Goal: Task Accomplishment & Management: Use online tool/utility

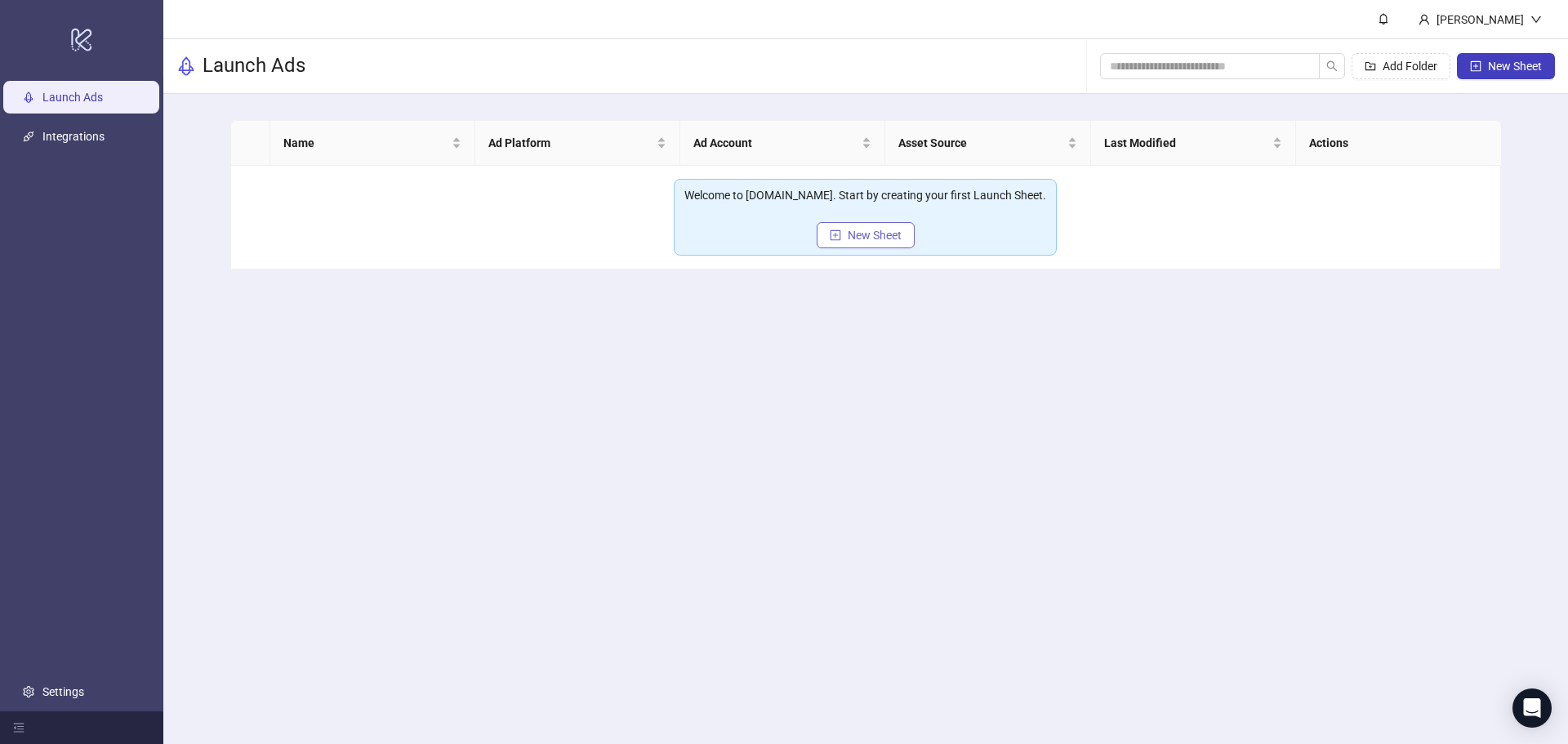
click at [828, 236] on button "New Sheet" at bounding box center [866, 235] width 98 height 26
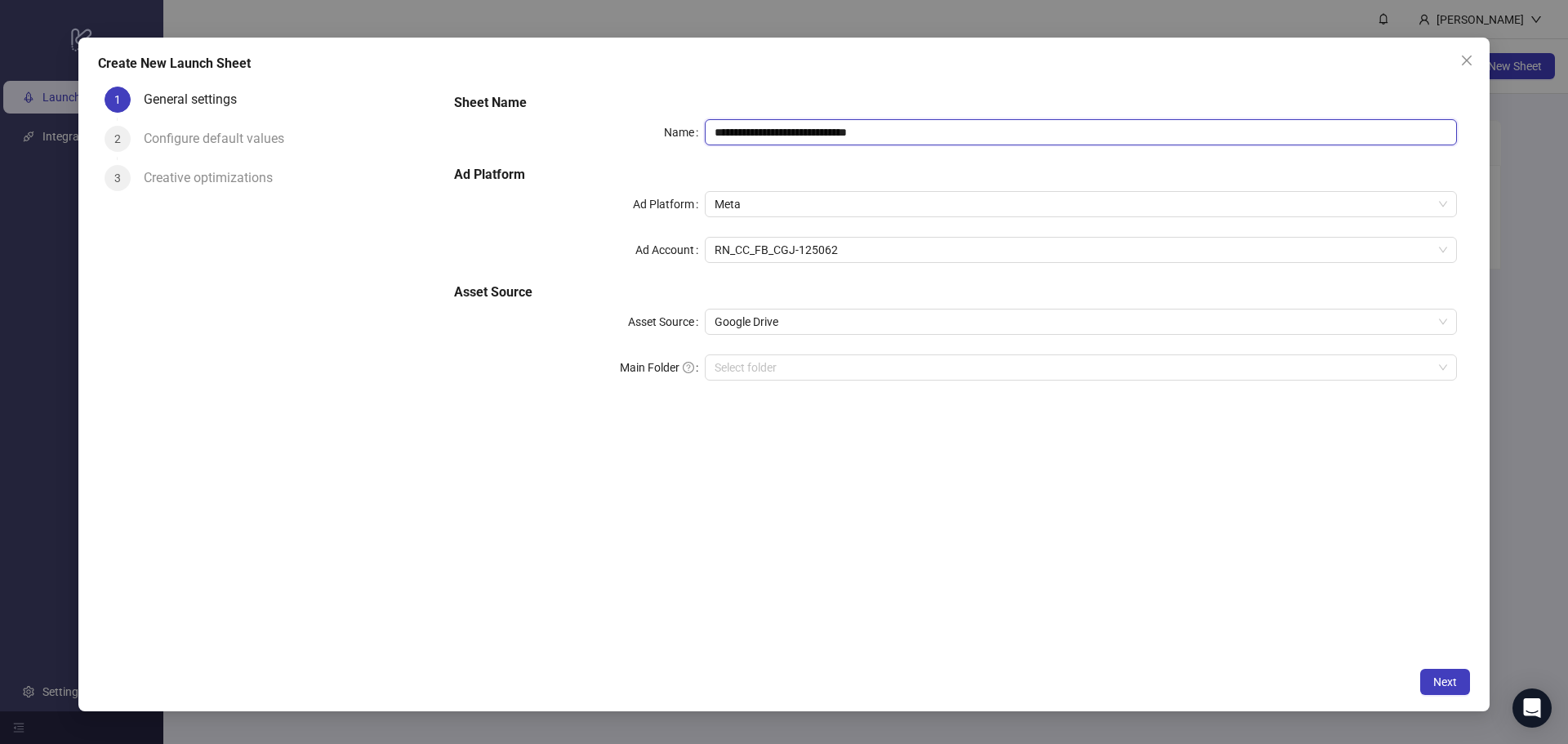
click at [935, 131] on input "**********" at bounding box center [1081, 132] width 753 height 26
click at [1184, 157] on div "**********" at bounding box center [955, 246] width 1016 height 320
click at [1012, 312] on span "Google Drive" at bounding box center [1080, 322] width 733 height 24
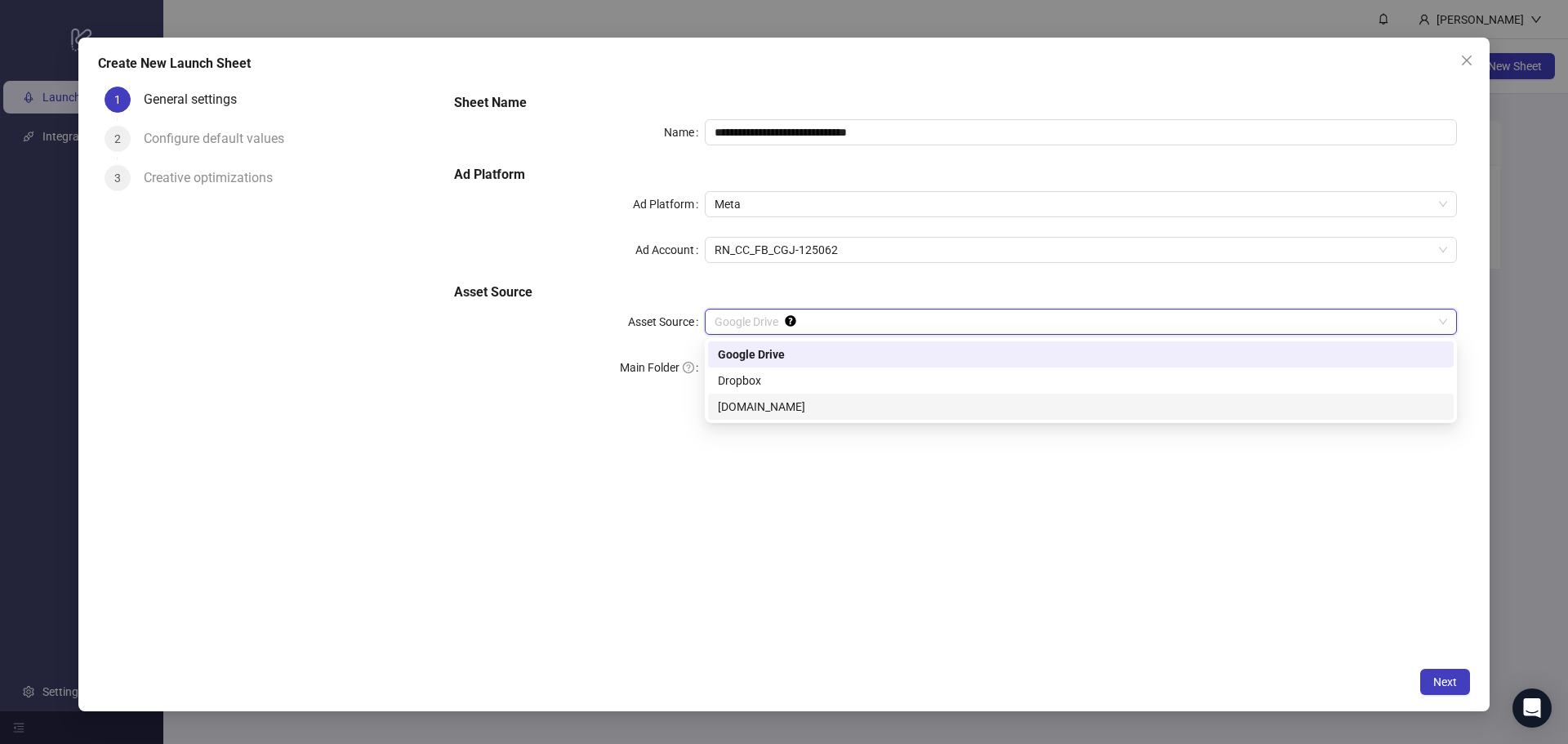
click at [998, 402] on div "[DOMAIN_NAME]" at bounding box center [1080, 407] width 726 height 18
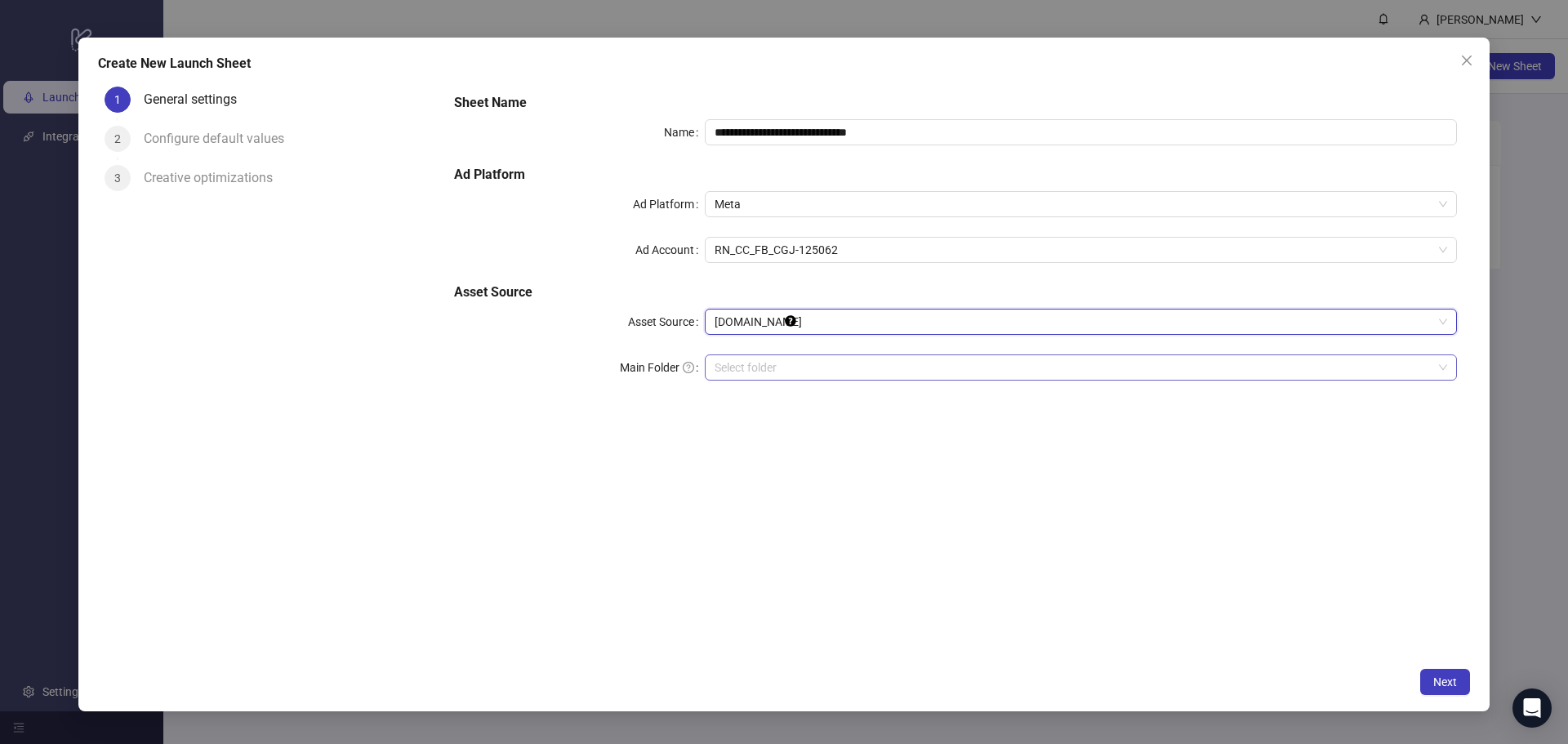
click at [978, 360] on input "search" at bounding box center [1074, 368] width 718 height 24
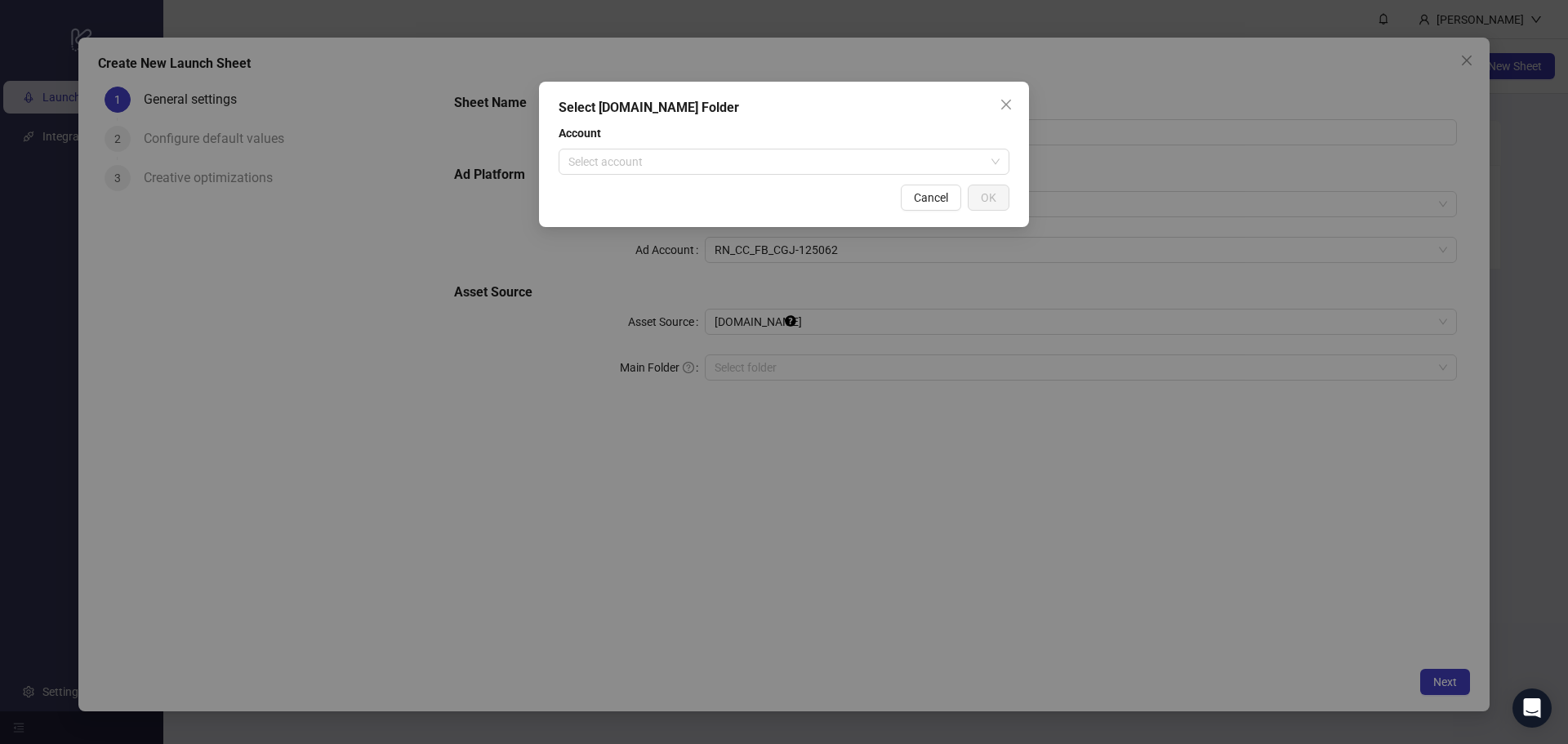
click at [814, 141] on span "Account" at bounding box center [784, 133] width 450 height 18
click at [811, 154] on input "search" at bounding box center [777, 161] width 417 height 24
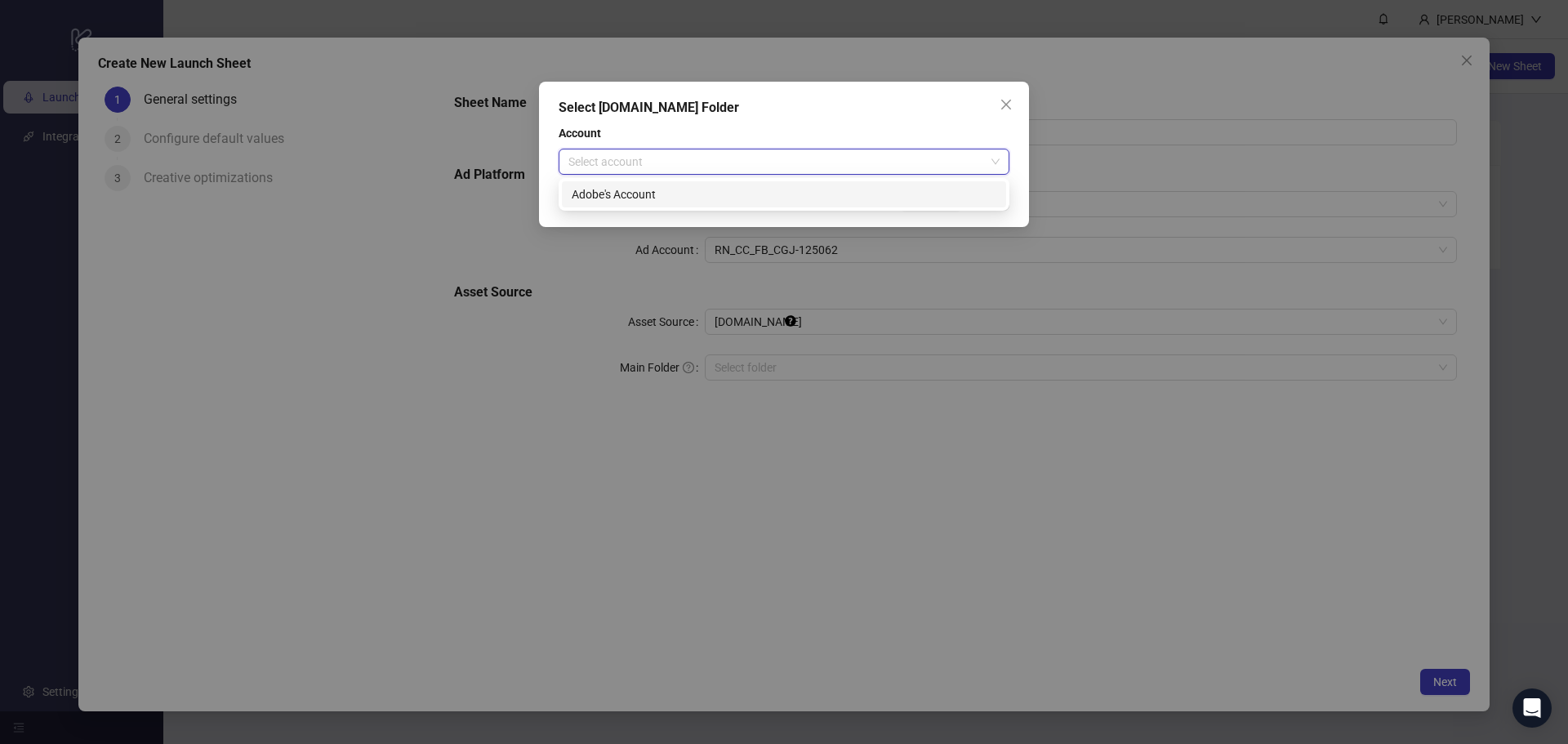
click at [819, 189] on div "Adobe's Account" at bounding box center [784, 194] width 425 height 18
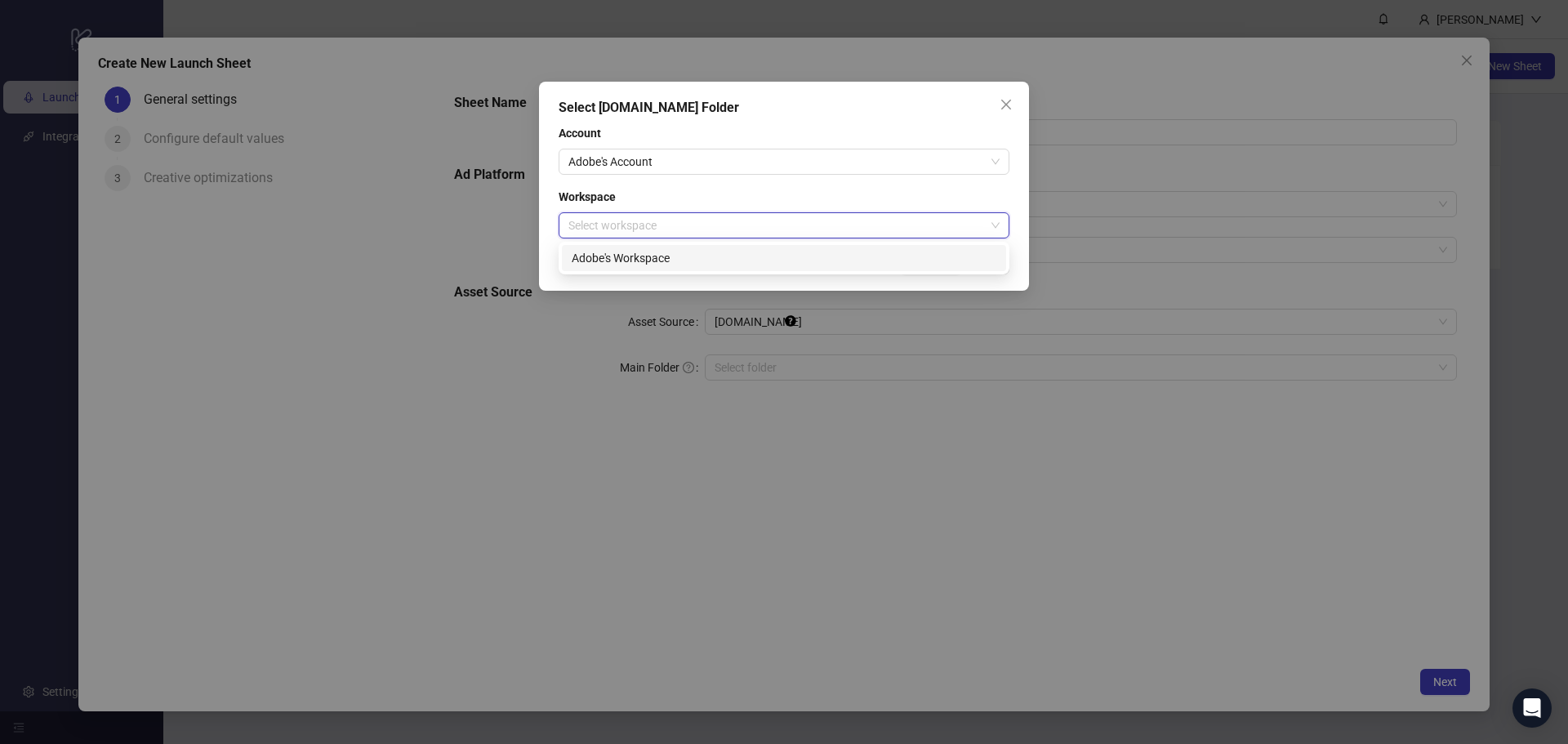
click at [859, 219] on input "search" at bounding box center [777, 225] width 417 height 24
click at [846, 249] on div "Adobe's Workspace" at bounding box center [784, 258] width 425 height 18
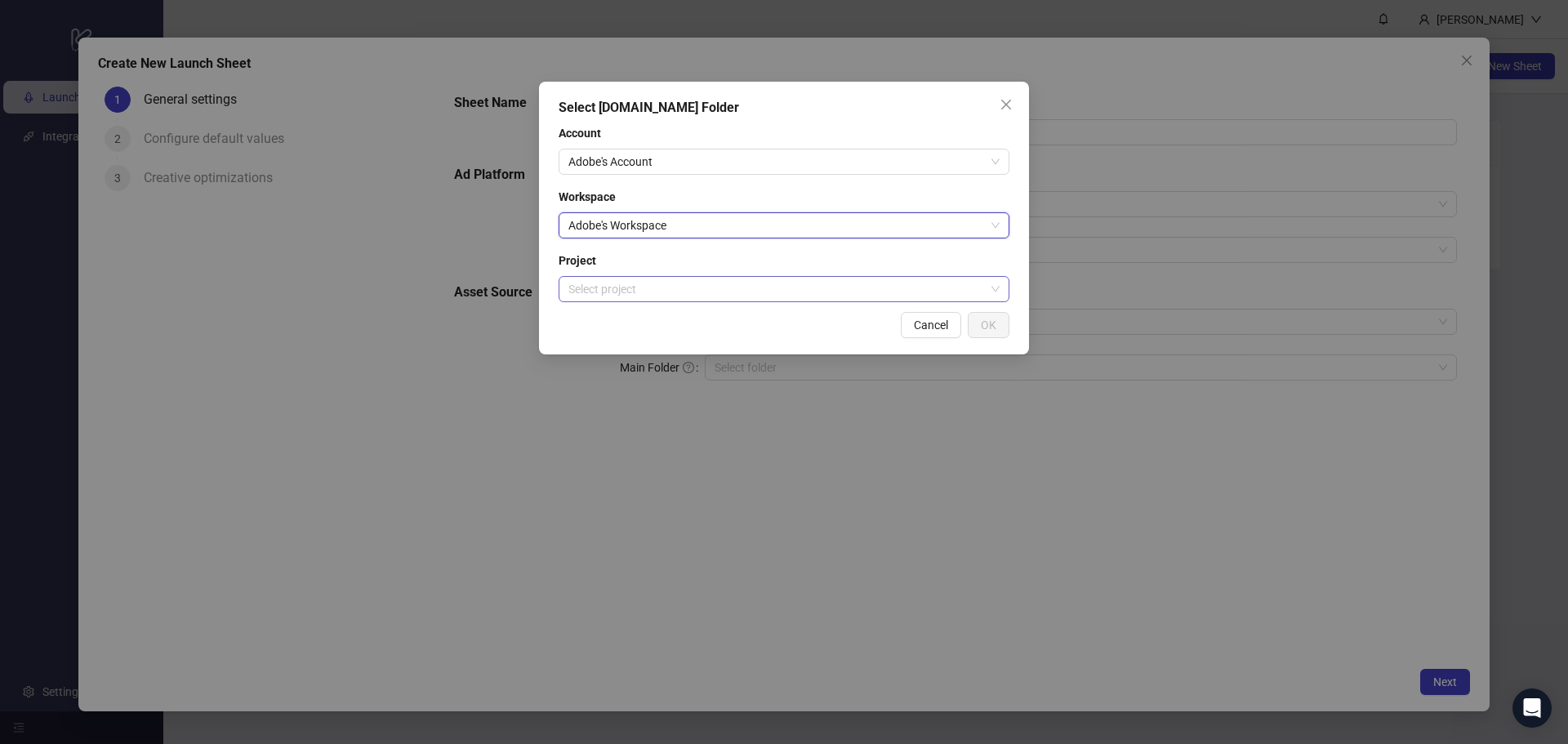
click at [846, 285] on input "search" at bounding box center [777, 289] width 417 height 24
click at [847, 257] on span "Project" at bounding box center [784, 260] width 450 height 18
click at [847, 286] on input "search" at bounding box center [777, 289] width 417 height 24
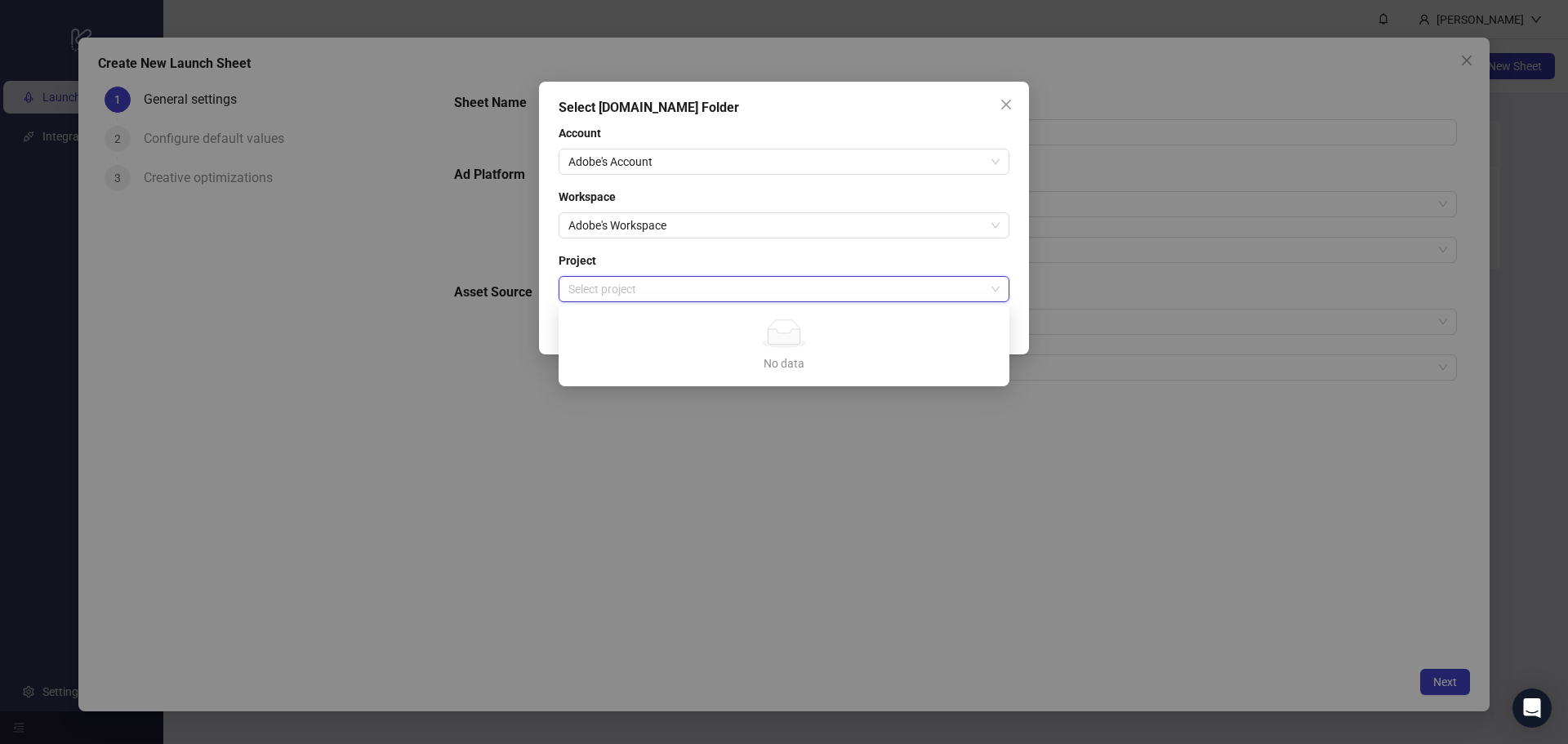
click at [831, 366] on div "No data" at bounding box center [784, 363] width 412 height 18
click at [841, 250] on div "Account Adobe's Account Workspace Adobe's Workspace Project Select project" at bounding box center [784, 213] width 450 height 178
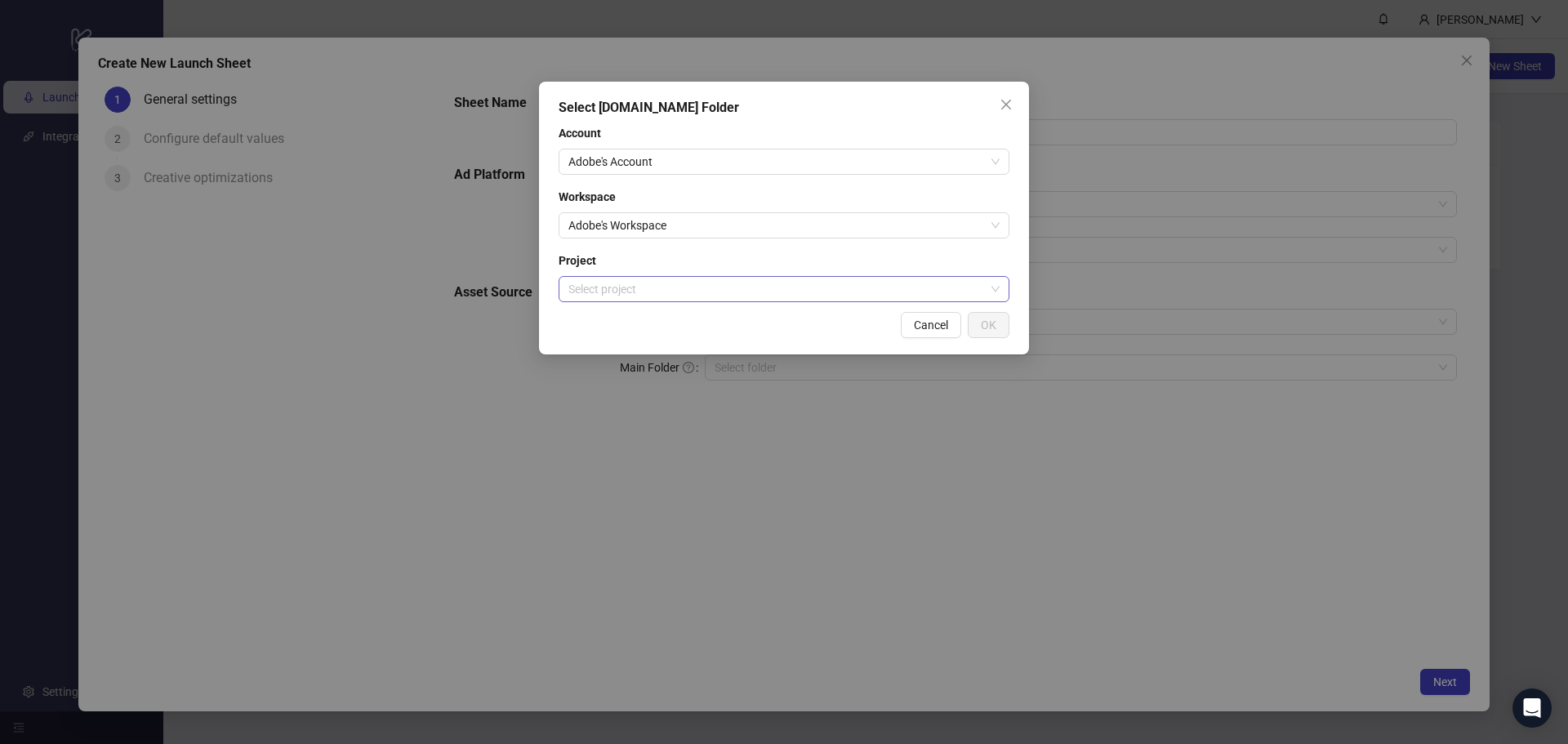
click at [850, 293] on input "search" at bounding box center [777, 289] width 417 height 24
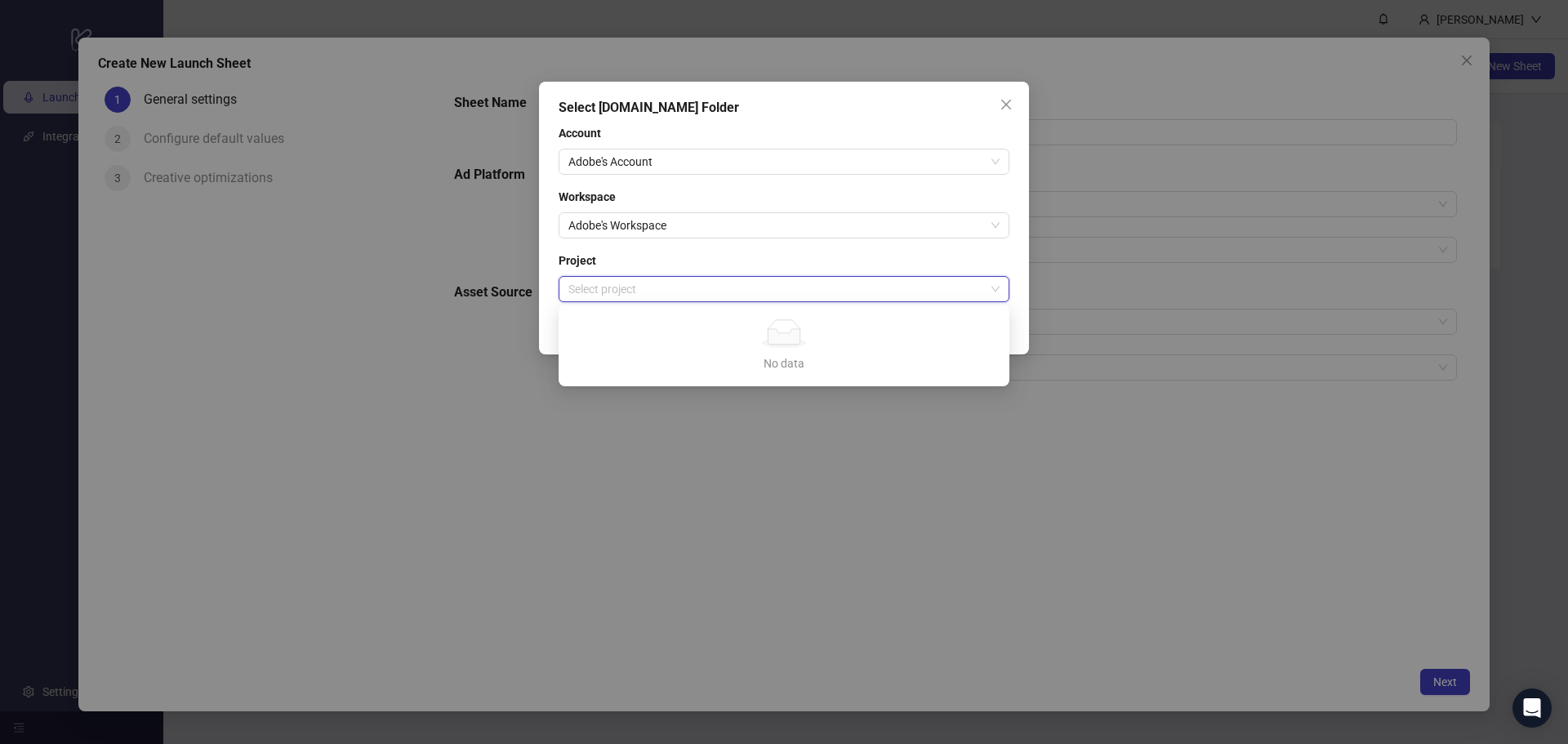
click at [845, 356] on div "No data" at bounding box center [784, 363] width 412 height 18
click at [858, 260] on span "Project" at bounding box center [784, 260] width 450 height 18
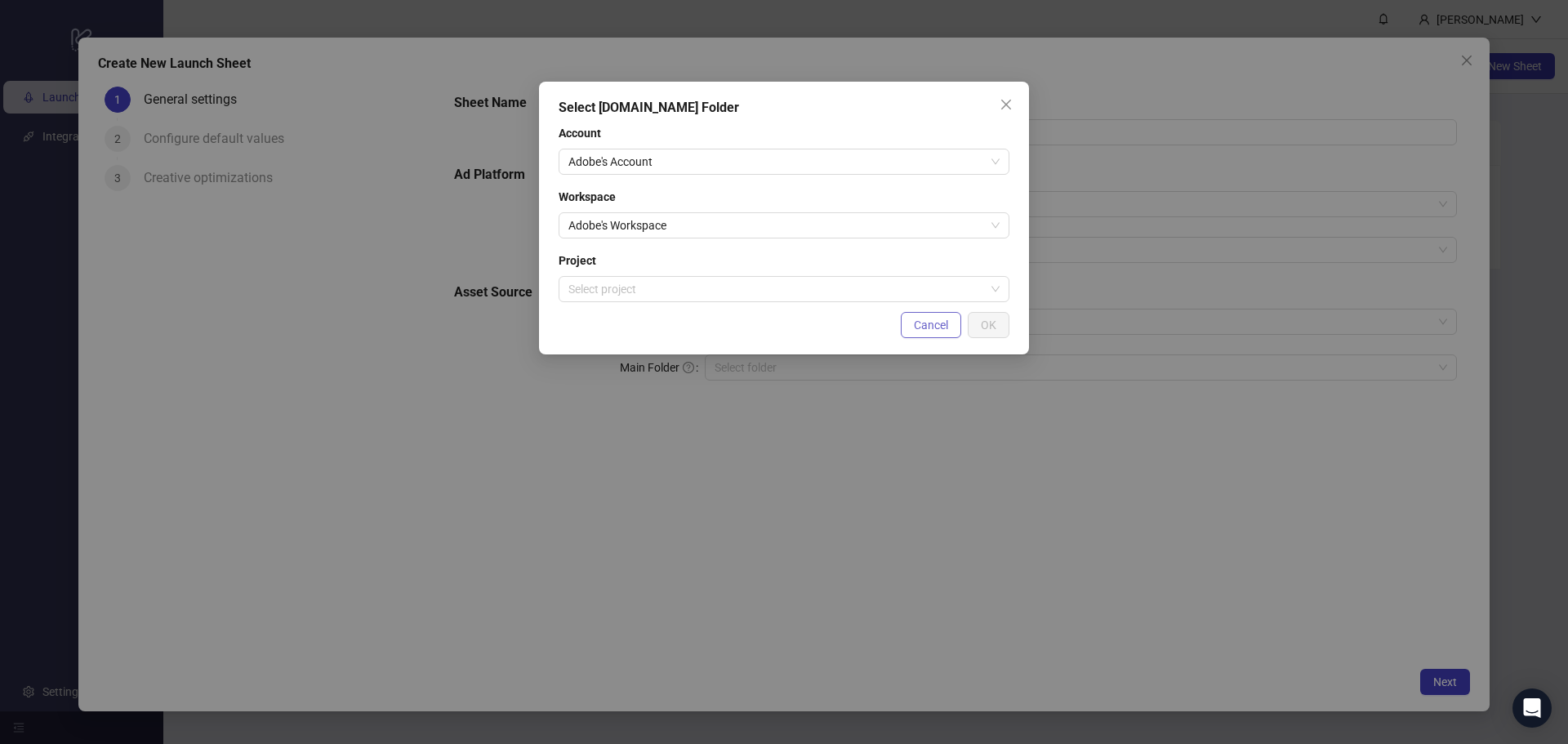
click at [916, 319] on span "Cancel" at bounding box center [931, 325] width 35 height 13
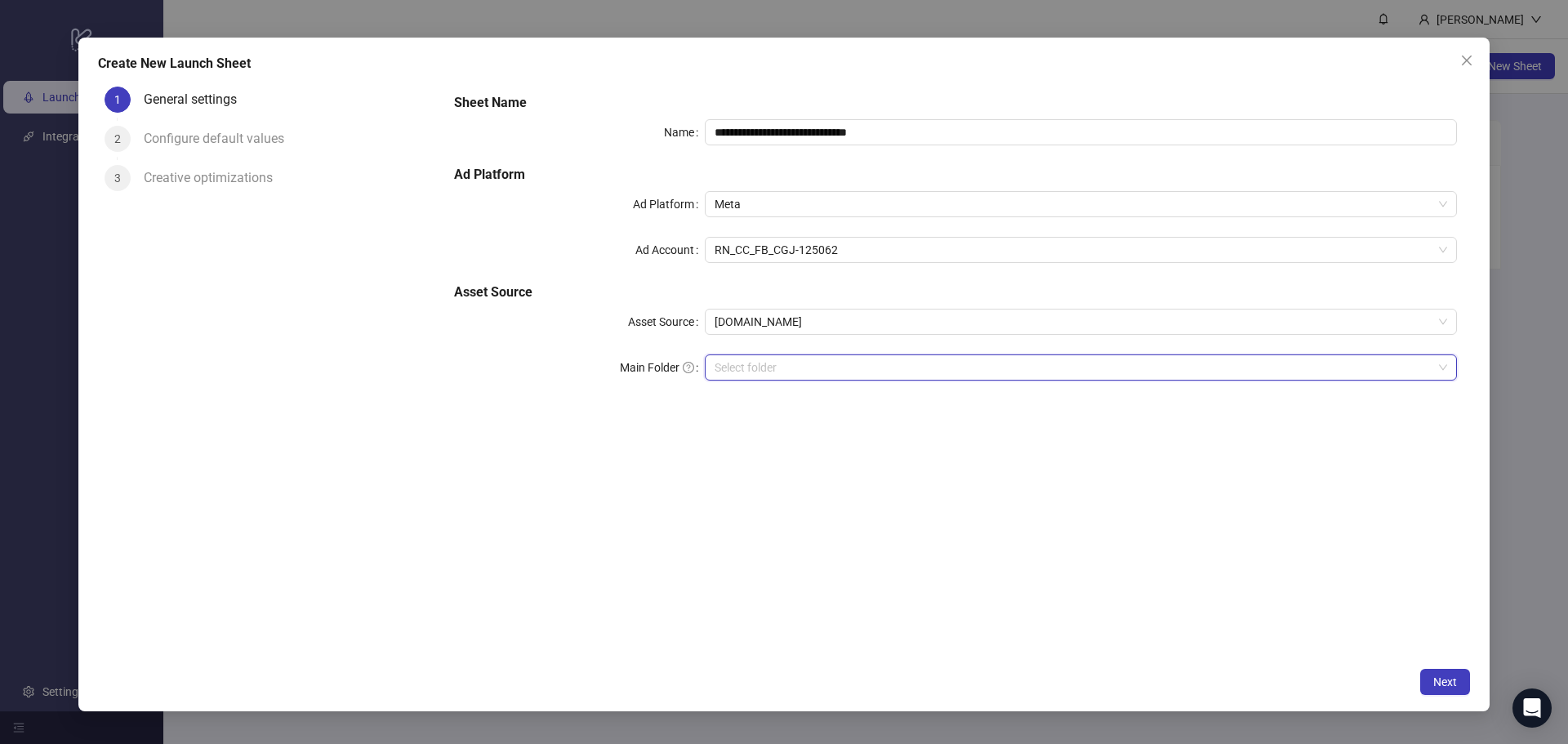
click at [878, 374] on input "search" at bounding box center [1074, 368] width 718 height 24
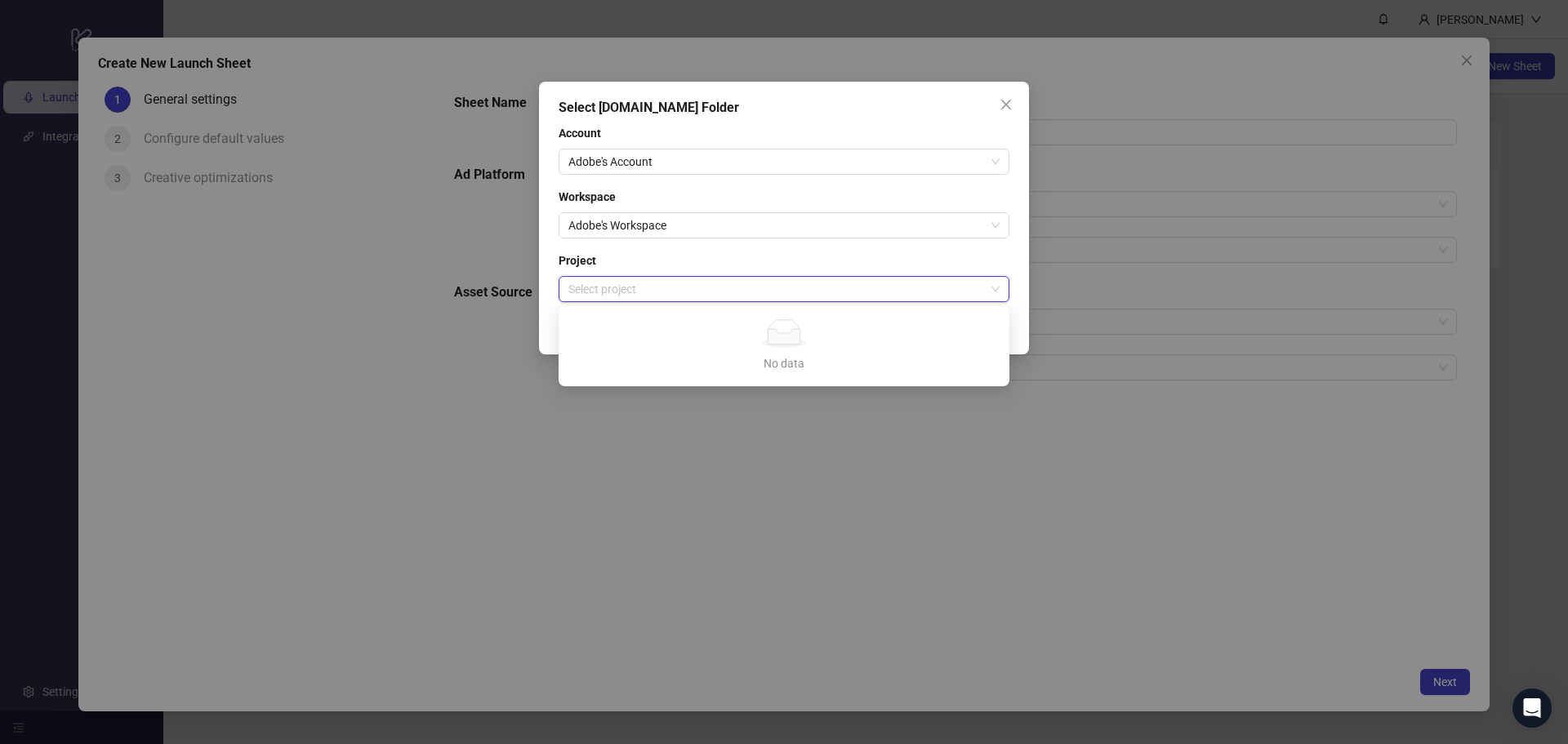
click at [816, 282] on input "search" at bounding box center [777, 289] width 417 height 24
click at [783, 344] on icon at bounding box center [784, 337] width 32 height 16
click at [782, 344] on icon at bounding box center [784, 337] width 32 height 16
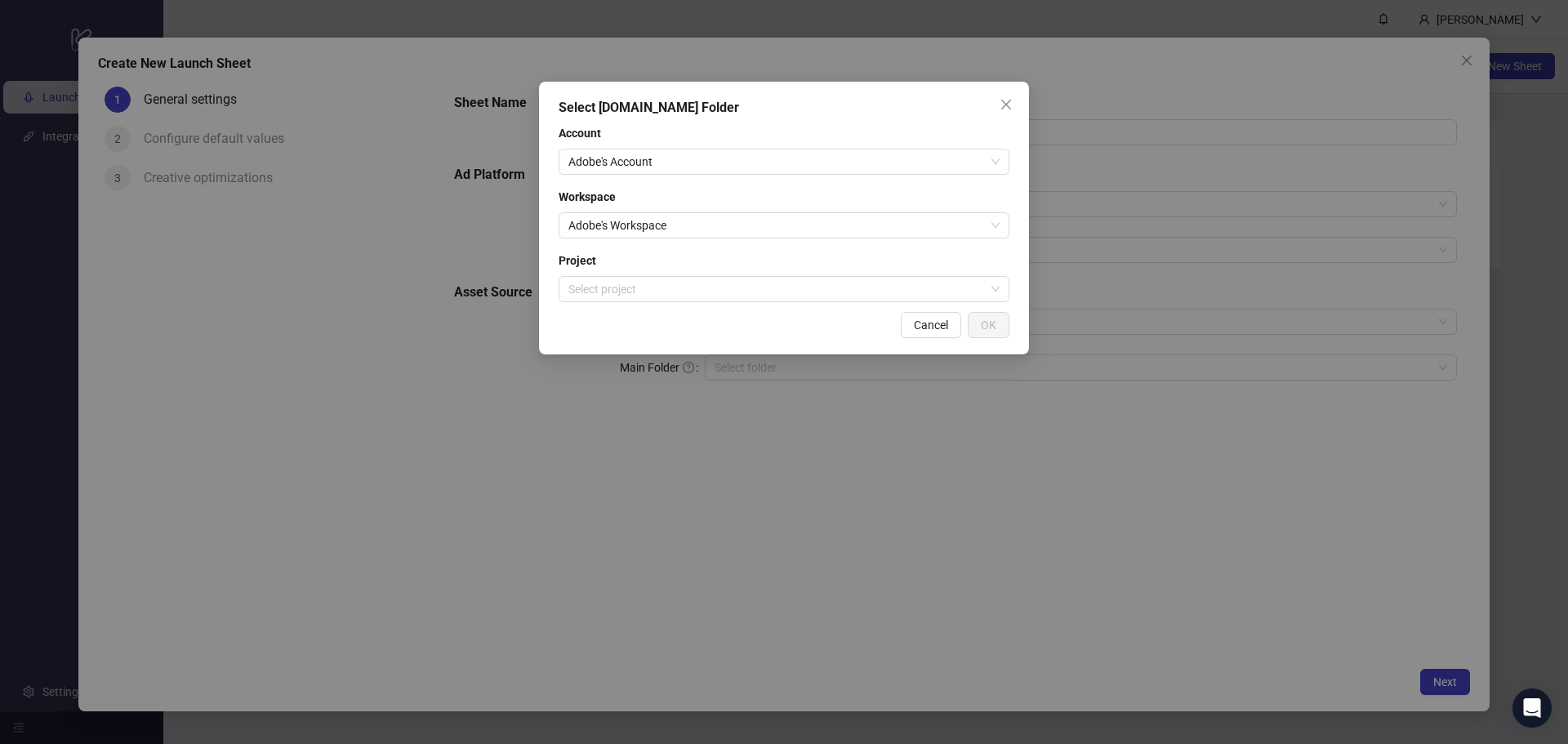
click at [734, 243] on div "Account Adobe's Account Workspace Adobe's Workspace Project Select project" at bounding box center [784, 213] width 450 height 178
click at [993, 452] on div "Select [DOMAIN_NAME] Folder Account Adobe's Account Workspace Adobe's Workspace…" at bounding box center [784, 372] width 1568 height 744
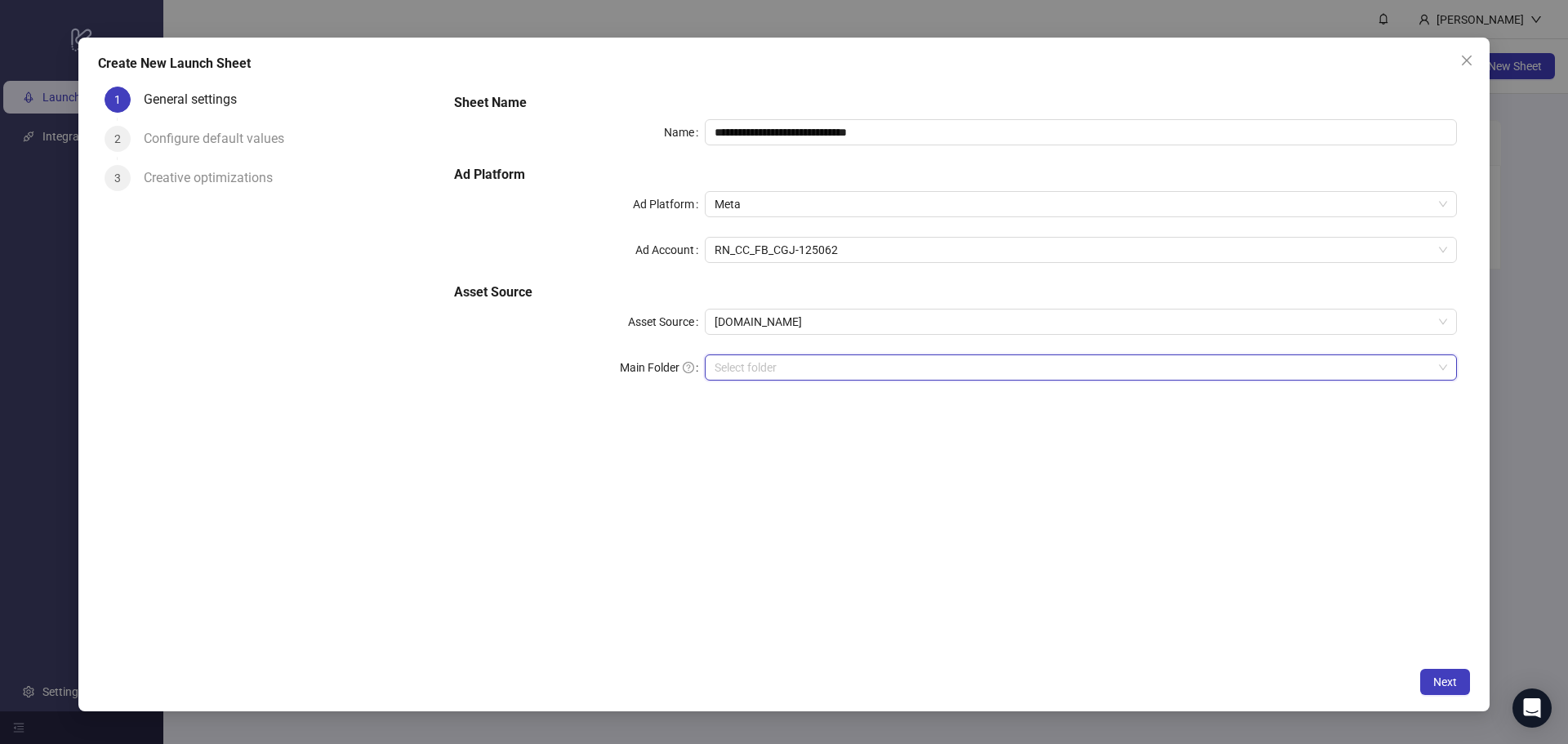
click at [990, 386] on div "**********" at bounding box center [955, 246] width 1016 height 320
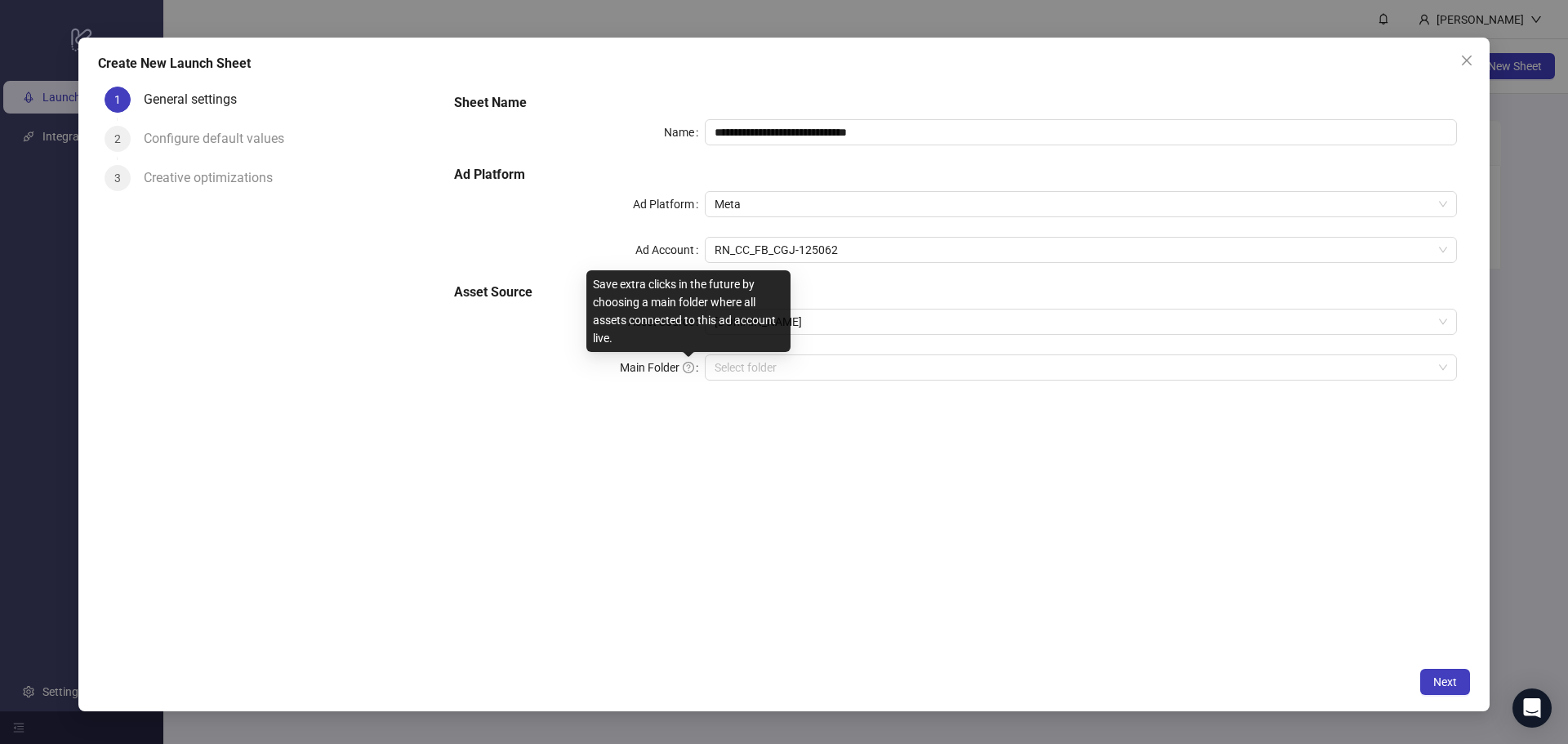
click at [686, 369] on icon "question-circle" at bounding box center [688, 367] width 11 height 11
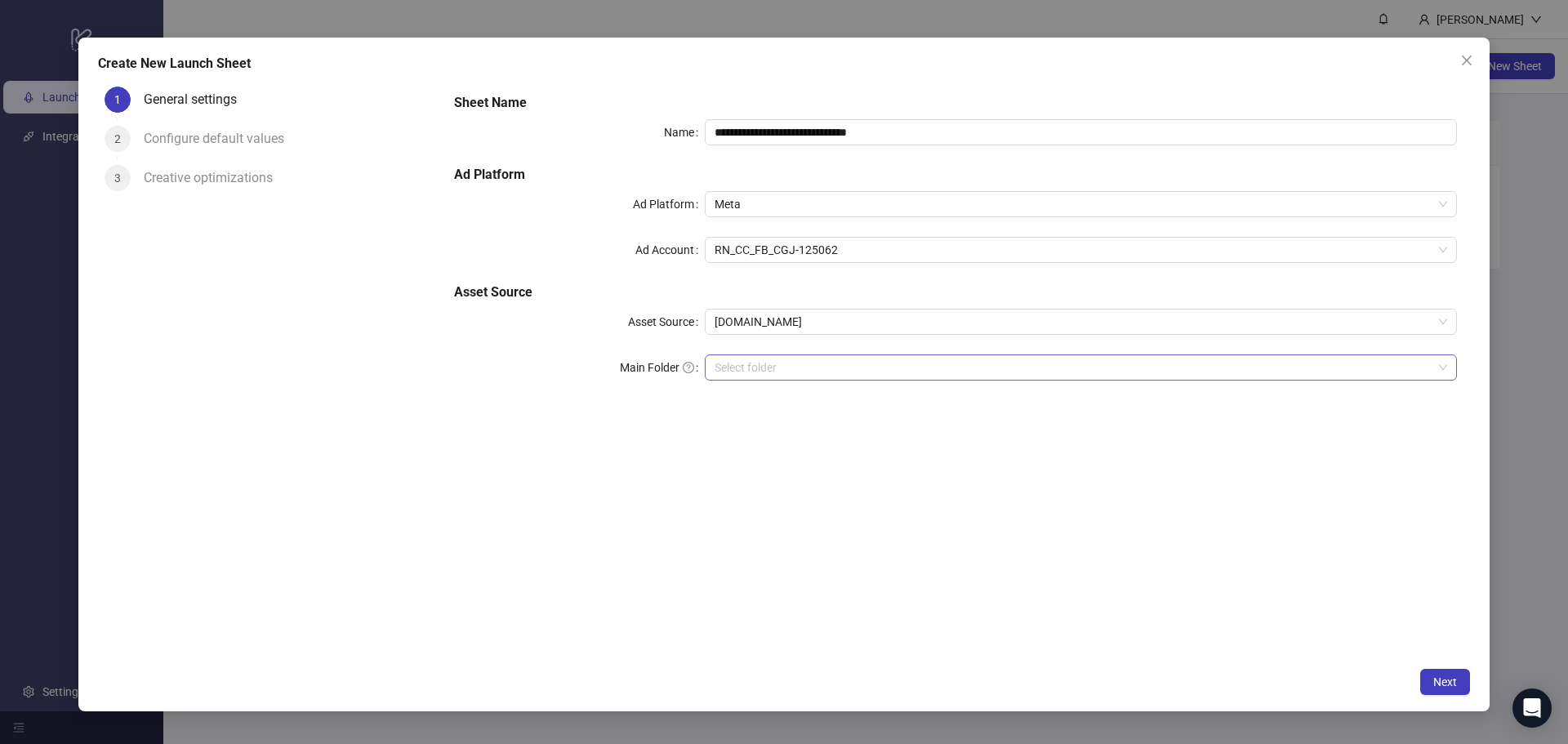
click at [1379, 377] on input "search" at bounding box center [1074, 368] width 718 height 24
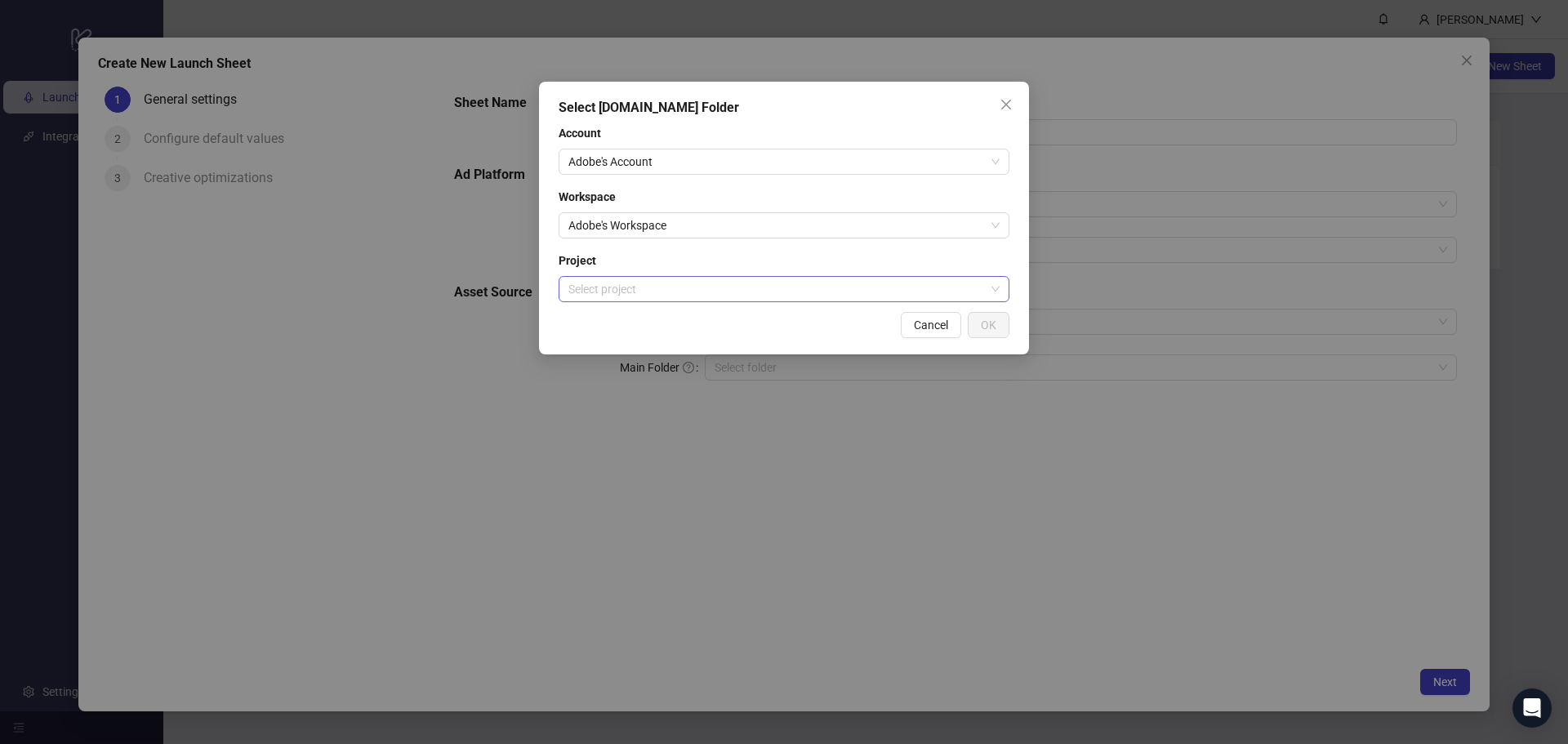
click at [822, 284] on input "search" at bounding box center [777, 289] width 417 height 24
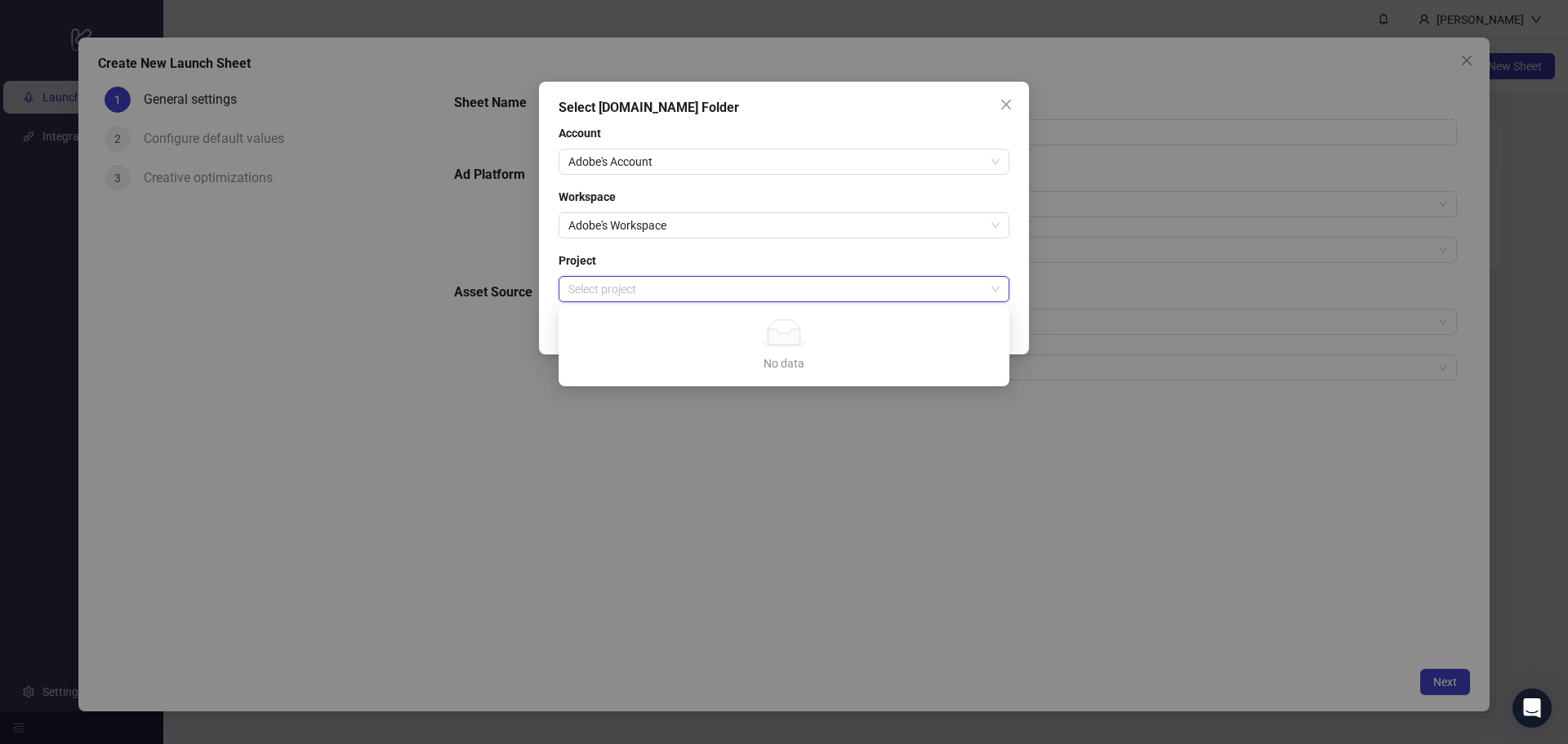
drag, startPoint x: 1146, startPoint y: 404, endPoint x: 1127, endPoint y: 404, distance: 19.0
click at [1146, 405] on div "Select [DOMAIN_NAME] Folder Account Adobe's Account Workspace Adobe's Workspace…" at bounding box center [784, 372] width 1568 height 744
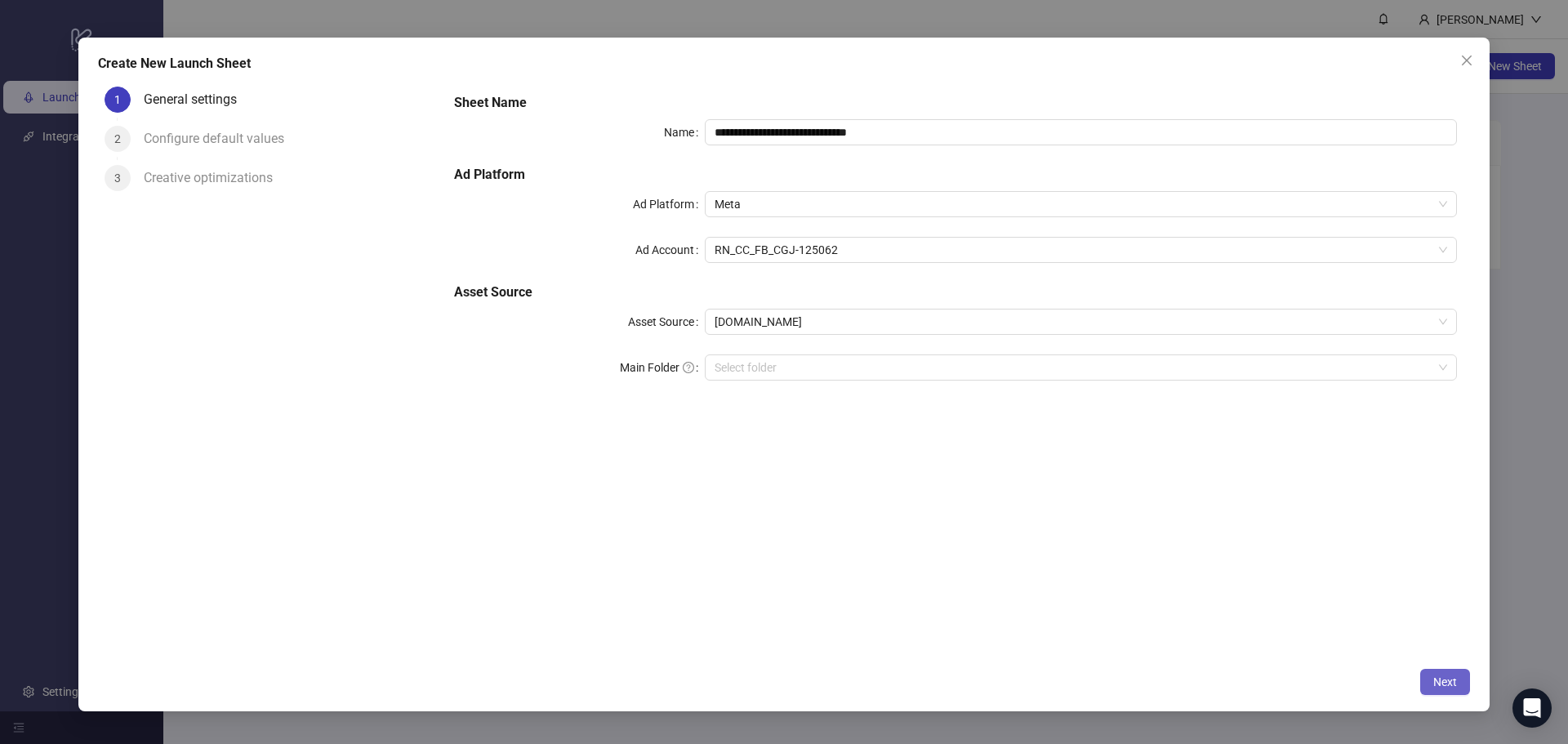
click at [1439, 684] on span "Next" at bounding box center [1445, 682] width 23 height 13
click at [989, 363] on input "search" at bounding box center [1074, 368] width 718 height 24
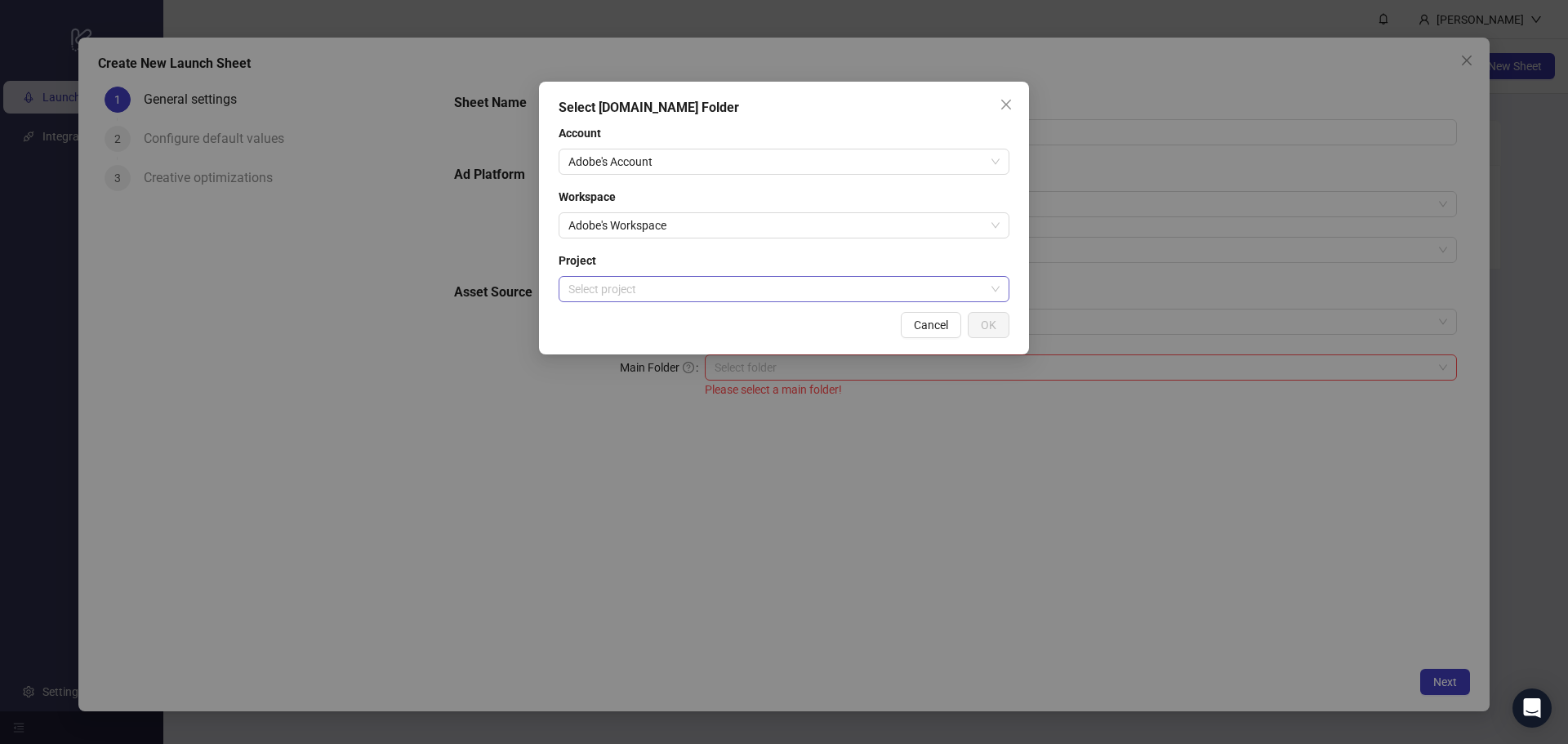
click at [840, 292] on input "search" at bounding box center [777, 289] width 417 height 24
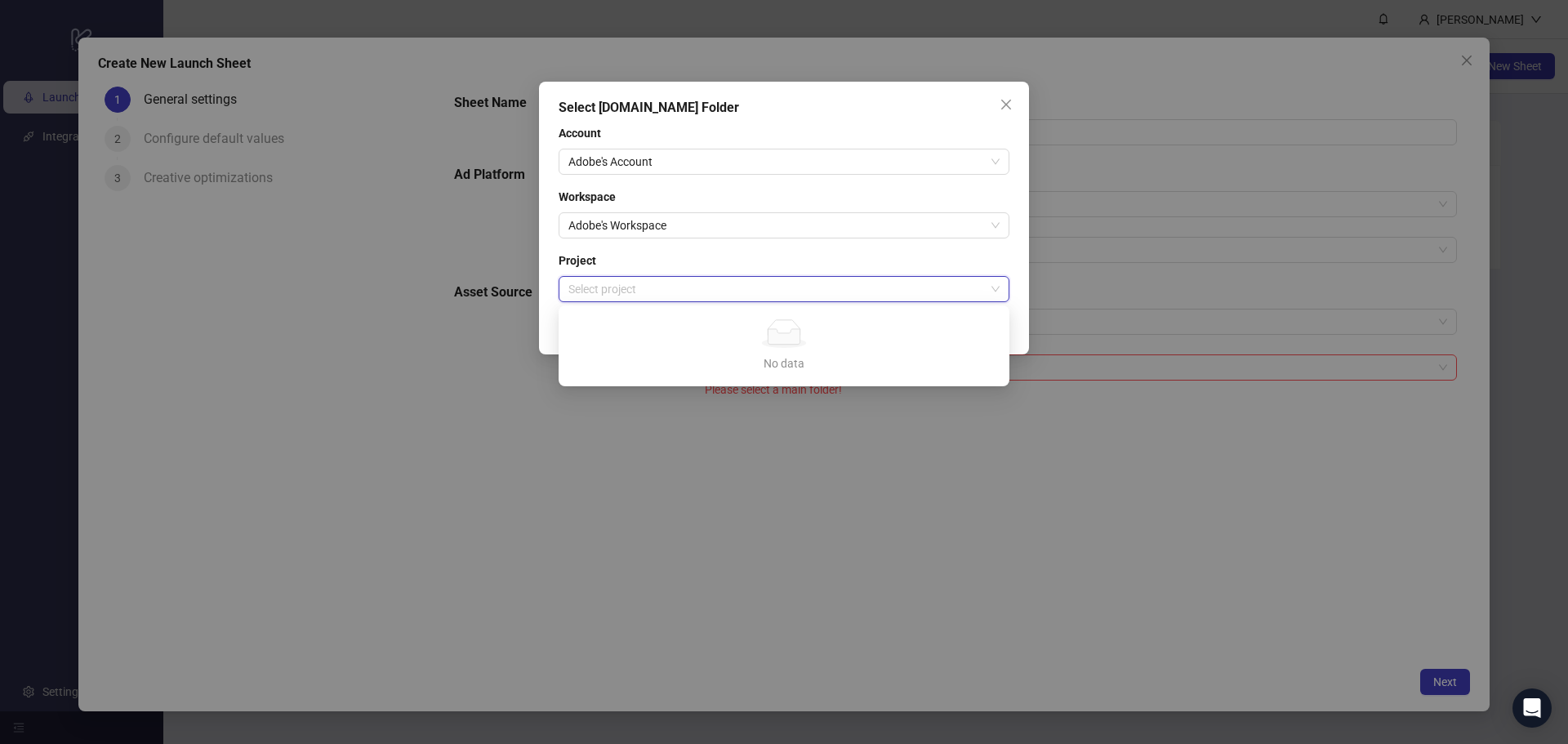
click at [694, 327] on div "No data" at bounding box center [784, 333] width 412 height 28
click at [1001, 265] on span "Project" at bounding box center [784, 260] width 450 height 18
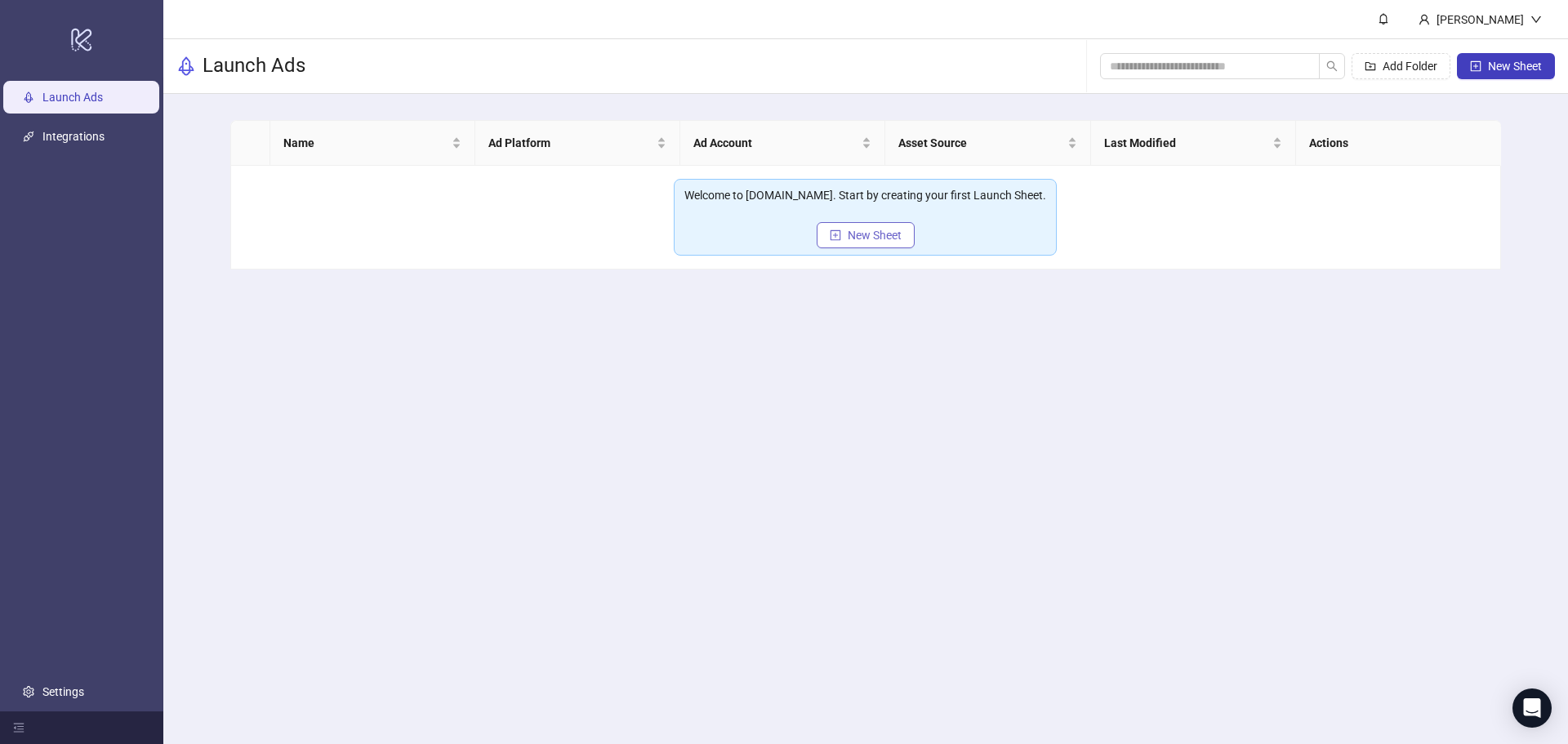
click at [877, 245] on button "New Sheet" at bounding box center [866, 235] width 98 height 26
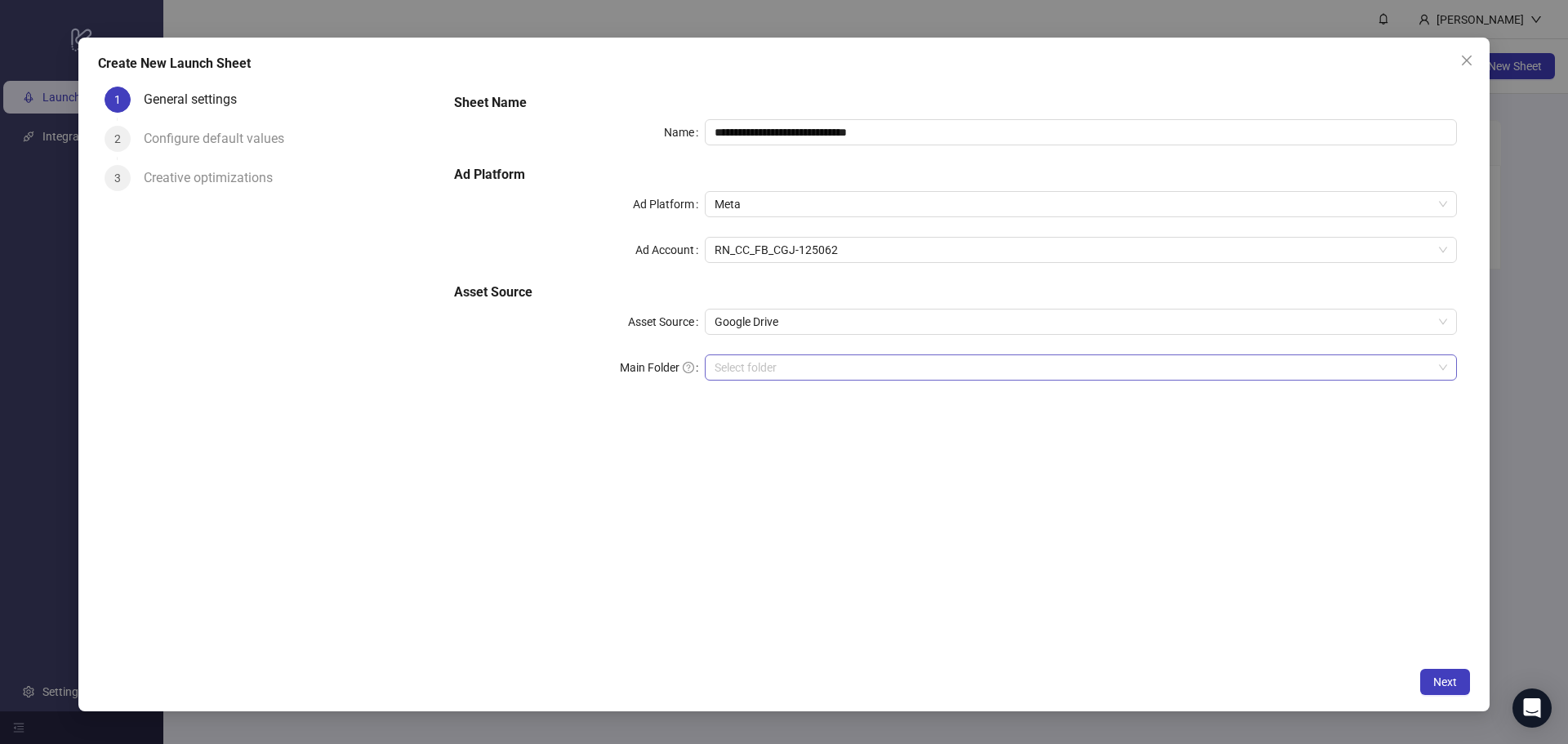
click at [765, 358] on input "Main Folder" at bounding box center [1074, 368] width 718 height 24
click at [1055, 309] on div "Google Drive" at bounding box center [1081, 322] width 753 height 26
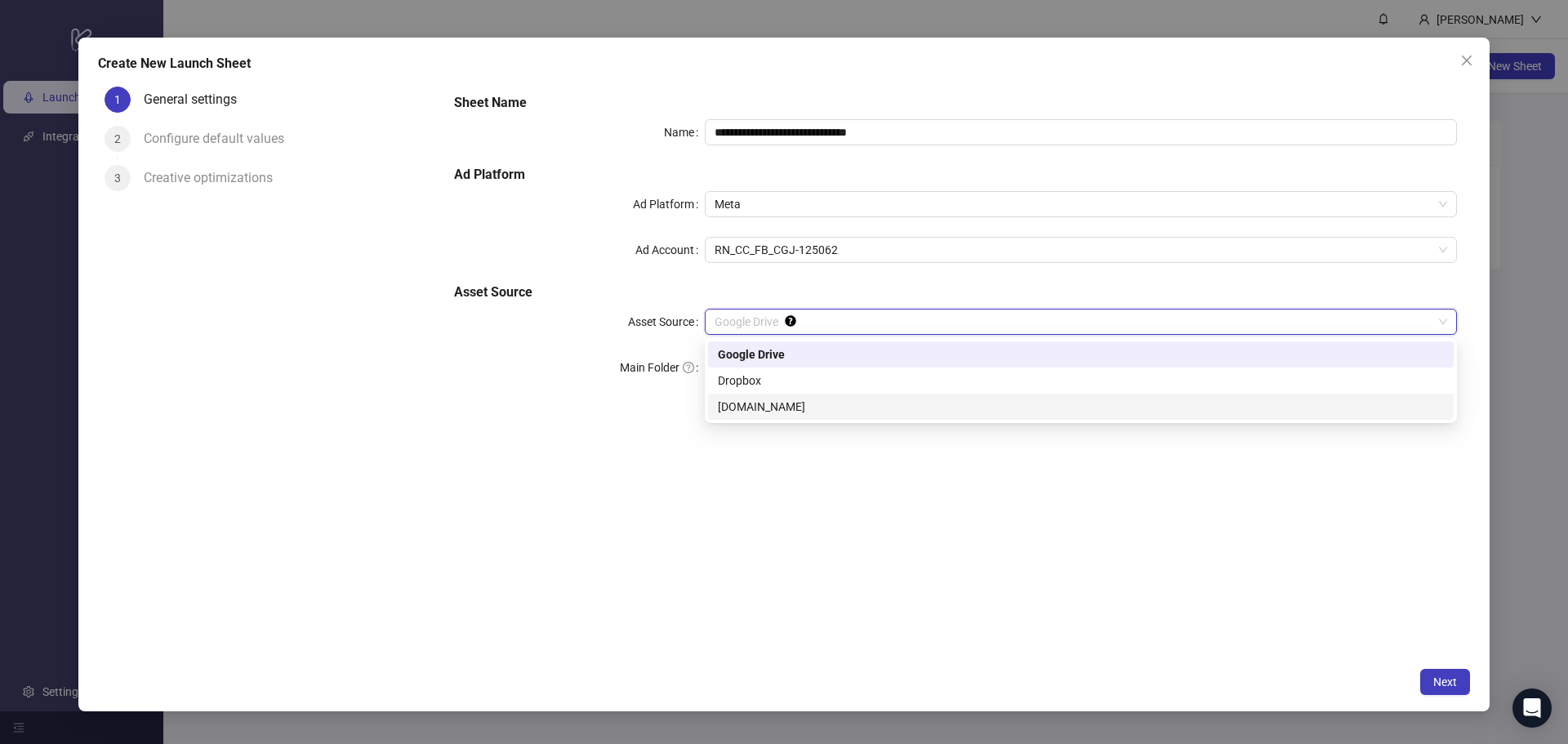
click at [1045, 405] on div "[DOMAIN_NAME]" at bounding box center [1080, 407] width 726 height 18
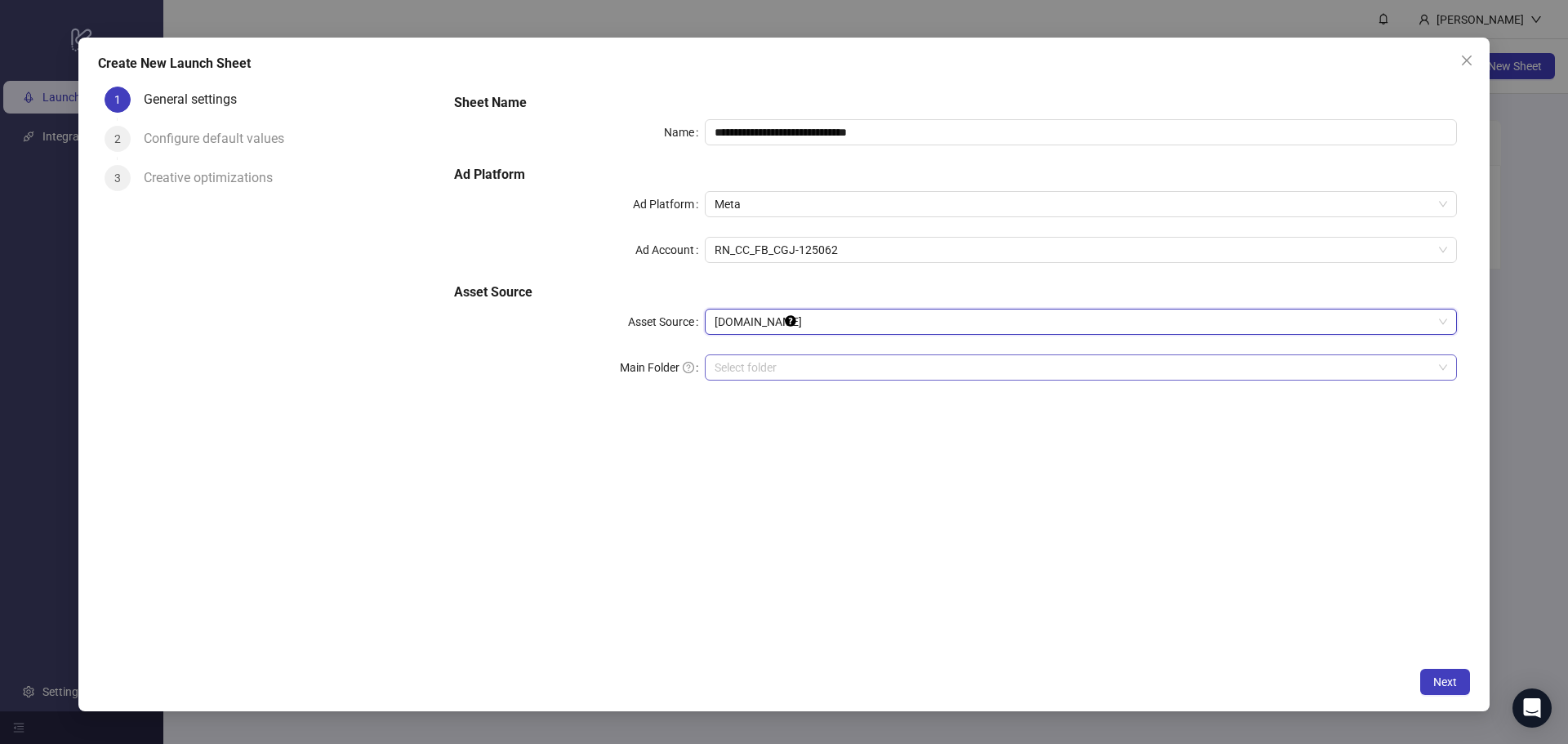
click at [1031, 364] on input "search" at bounding box center [1074, 368] width 718 height 24
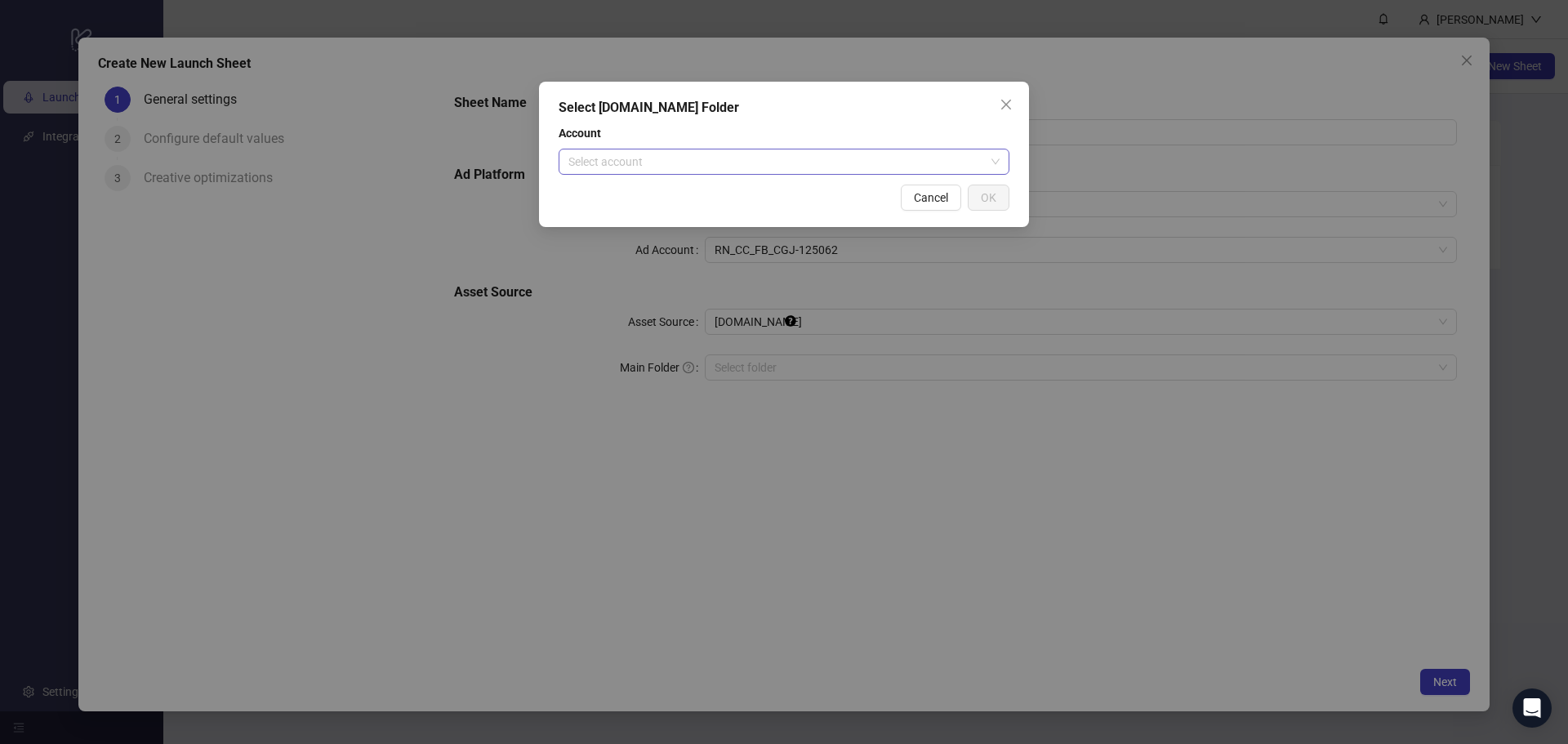
click at [849, 160] on input "search" at bounding box center [777, 161] width 417 height 24
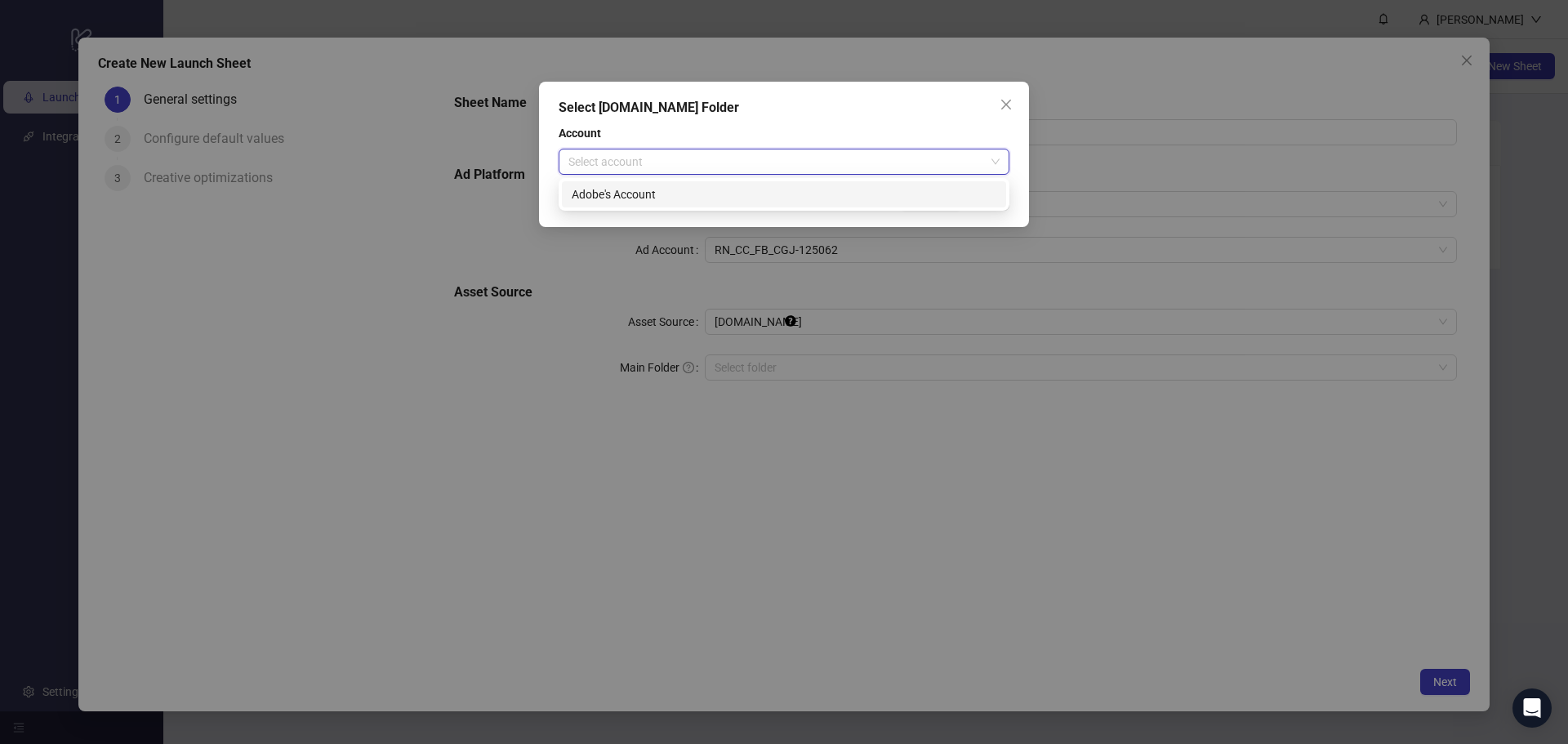
click at [834, 198] on div "Adobe's Account" at bounding box center [784, 194] width 425 height 18
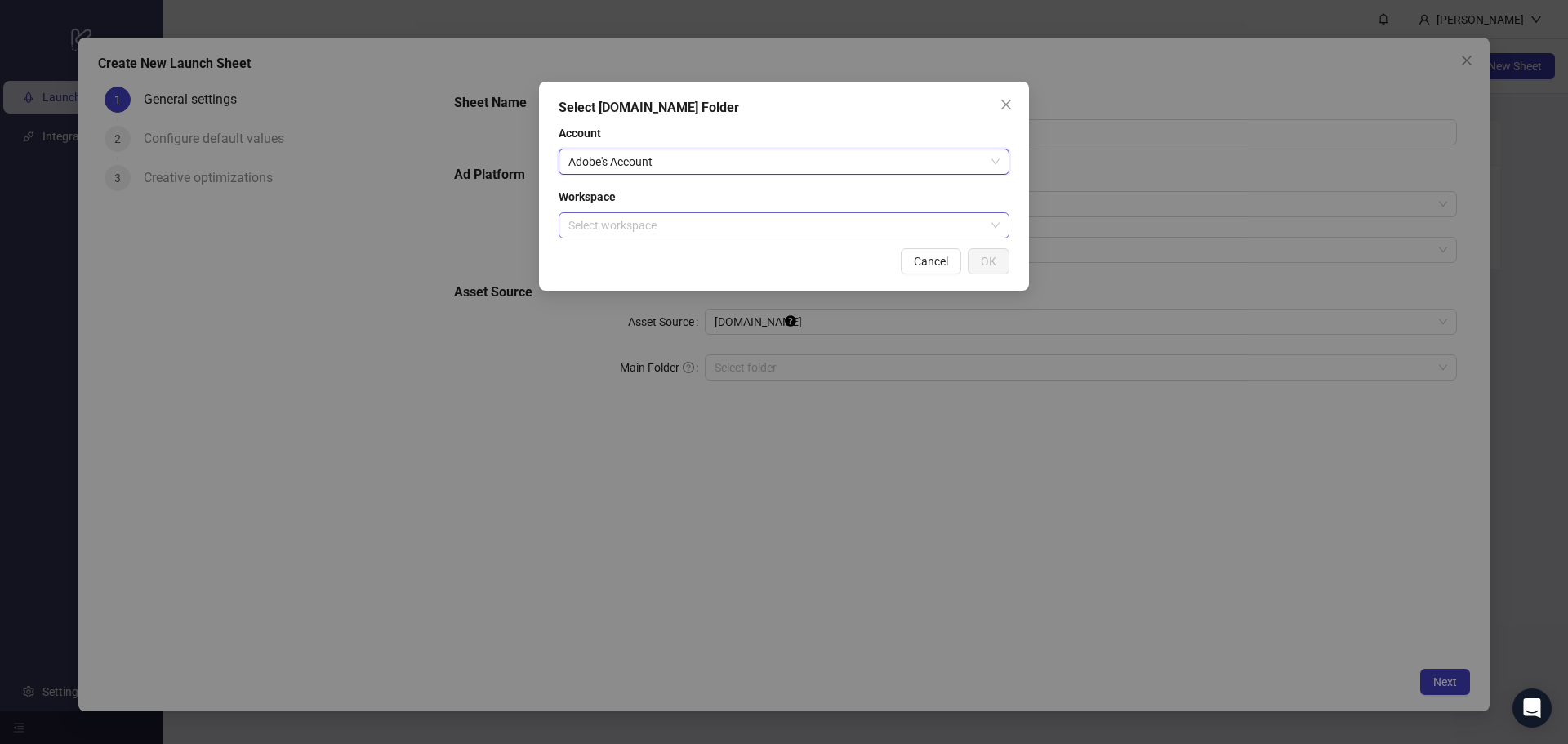
click at [856, 230] on input "search" at bounding box center [777, 225] width 417 height 24
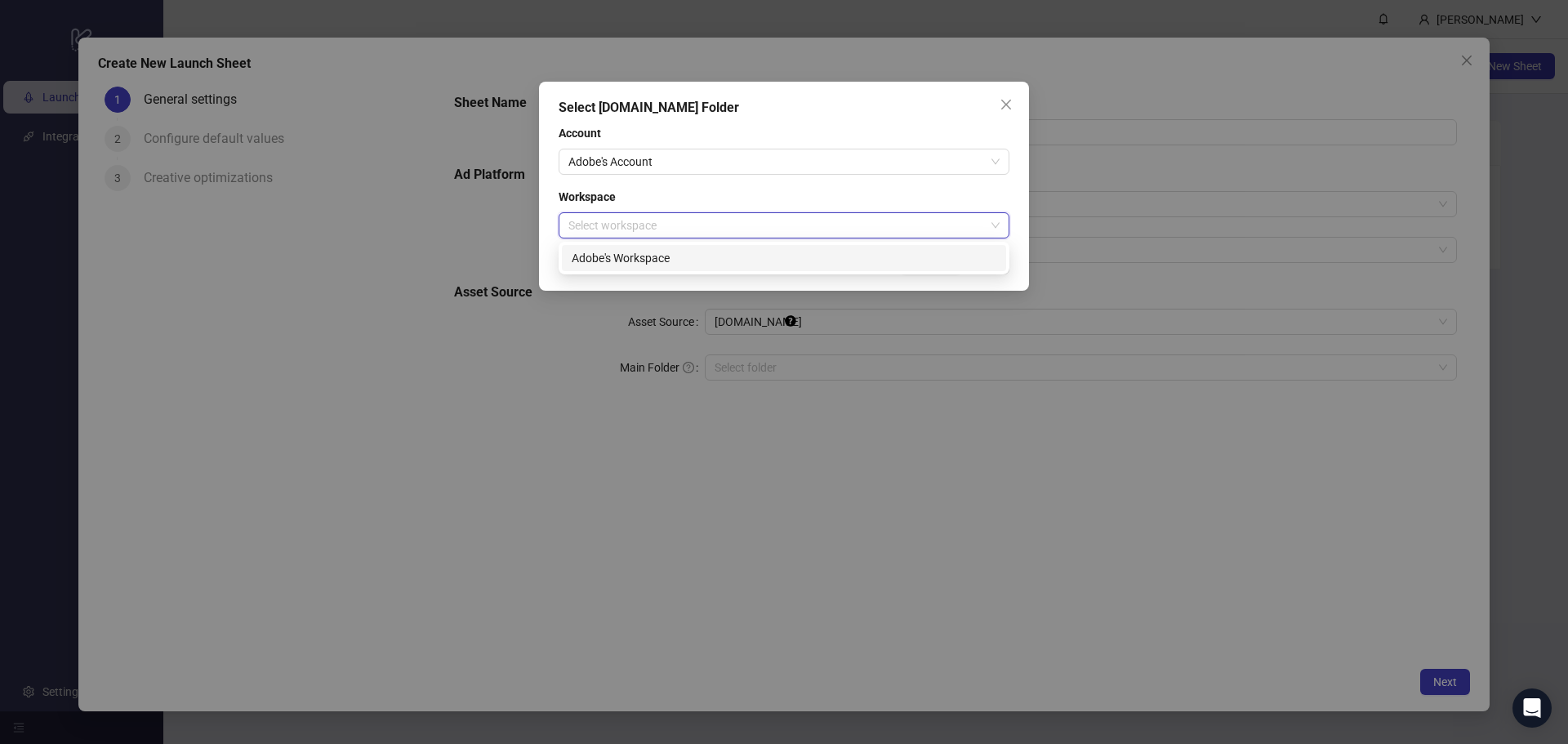
click at [850, 267] on div "Adobe's Workspace" at bounding box center [784, 258] width 444 height 26
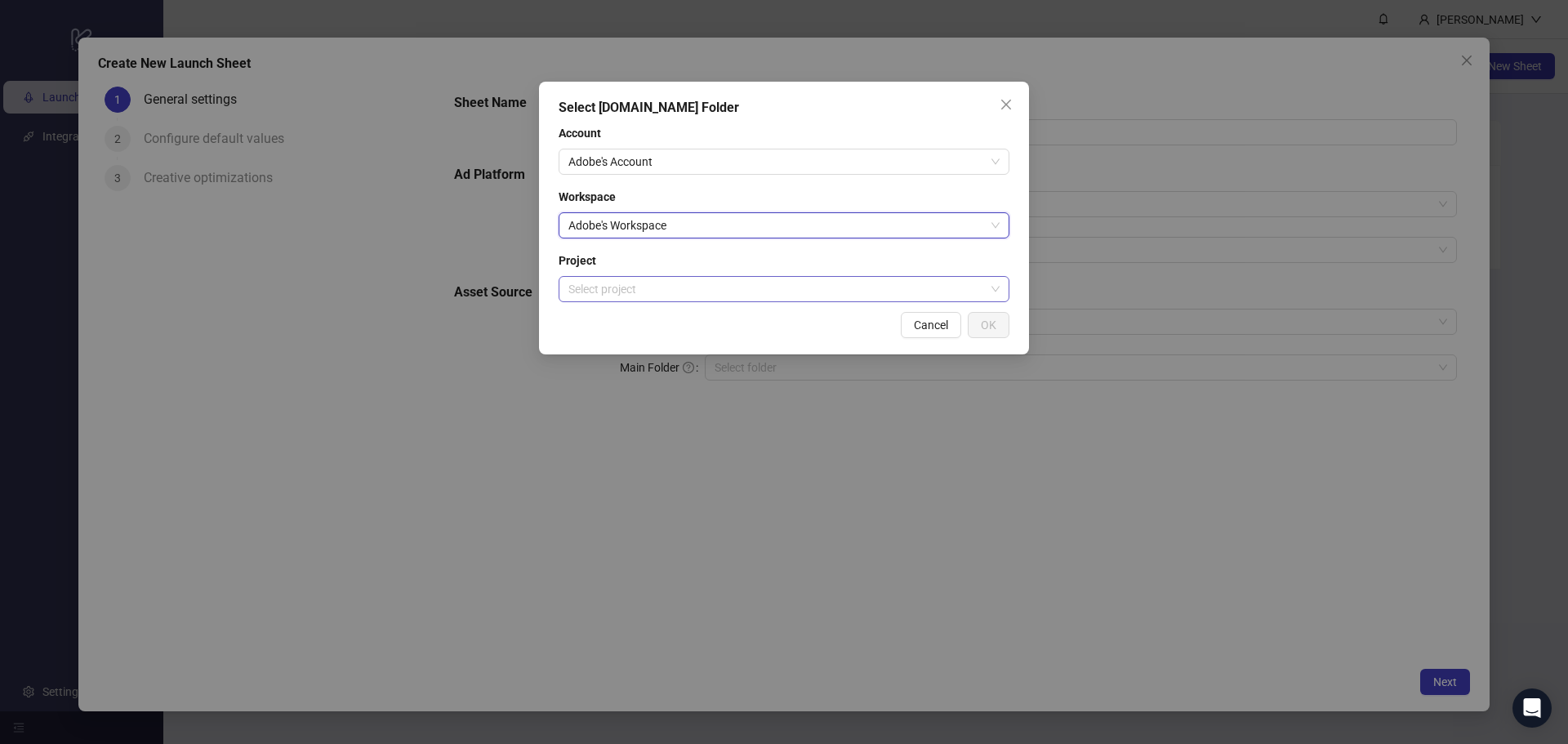
click at [852, 297] on input "search" at bounding box center [777, 289] width 417 height 24
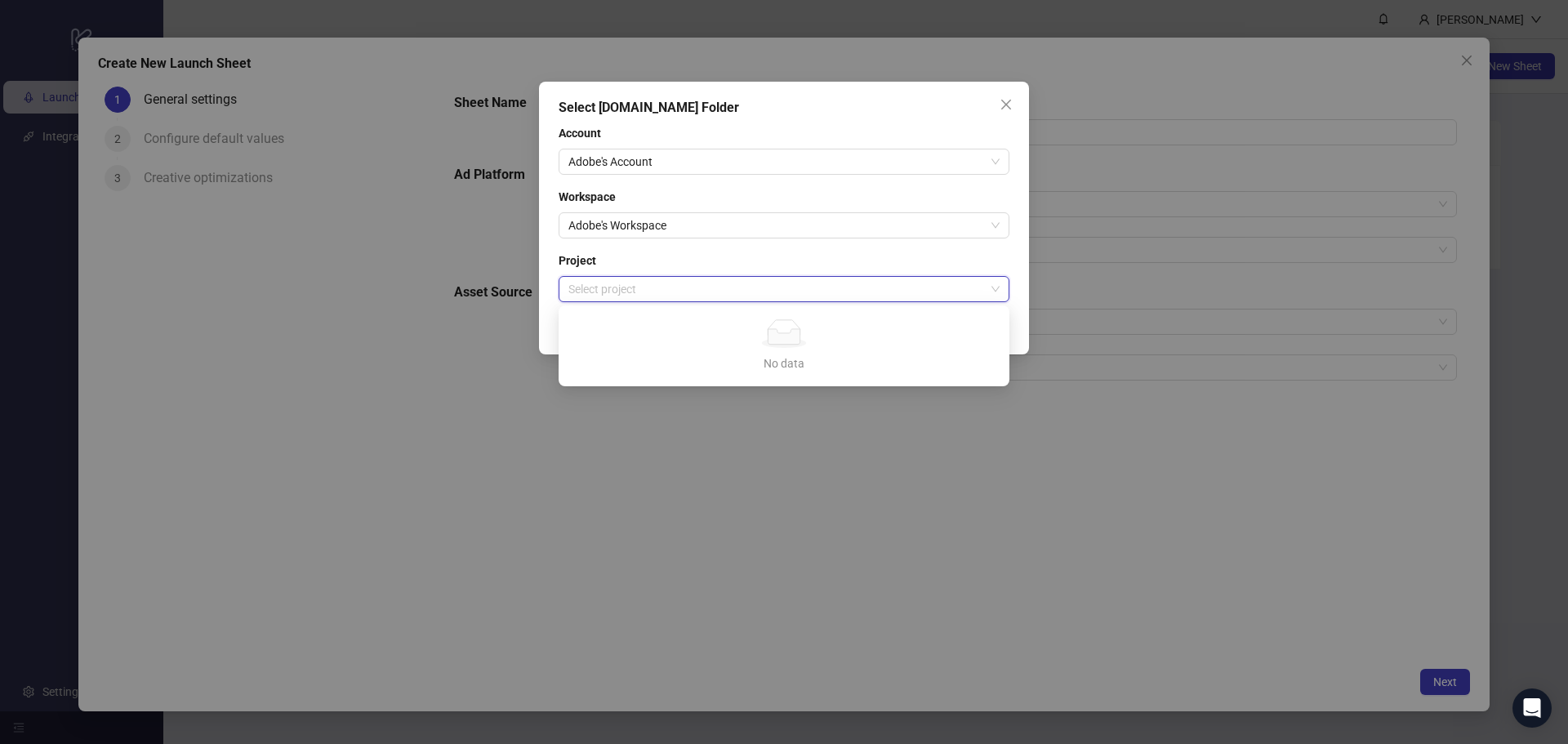
click at [1146, 359] on div "Select [DOMAIN_NAME] Folder Account Adobe's Account Workspace Adobe's Workspace…" at bounding box center [784, 372] width 1568 height 744
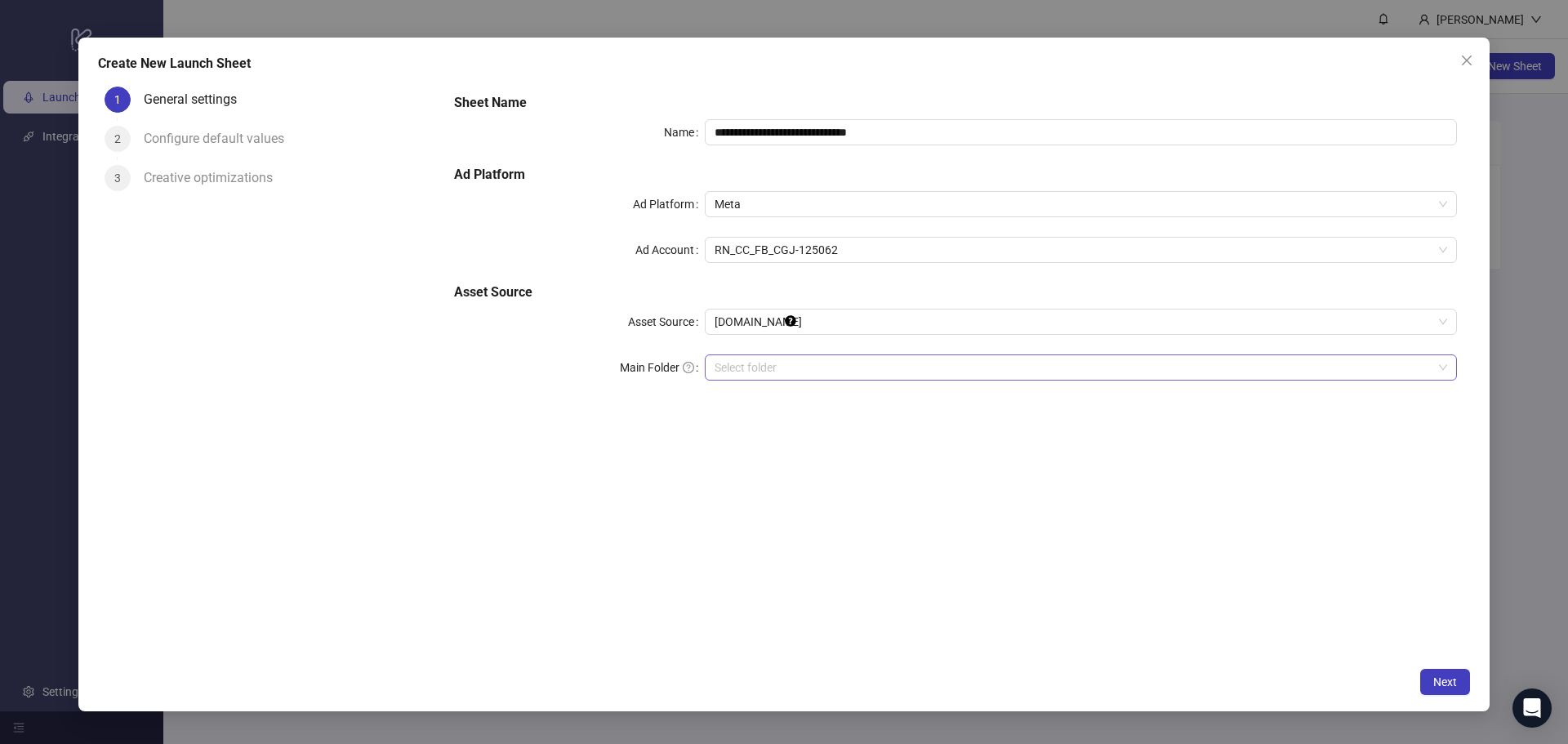
click at [1148, 358] on div "Select [DOMAIN_NAME] Folder Account Adobe's Account Workspace Adobe's Workspace…" at bounding box center [784, 372] width 1568 height 744
drag, startPoint x: 1237, startPoint y: 614, endPoint x: 1234, endPoint y: 594, distance: 20.2
click at [1237, 613] on div "**********" at bounding box center [955, 370] width 1029 height 580
click at [1234, 594] on div "**********" at bounding box center [955, 370] width 1029 height 580
click at [1460, 65] on icon "close" at bounding box center [1466, 60] width 13 height 13
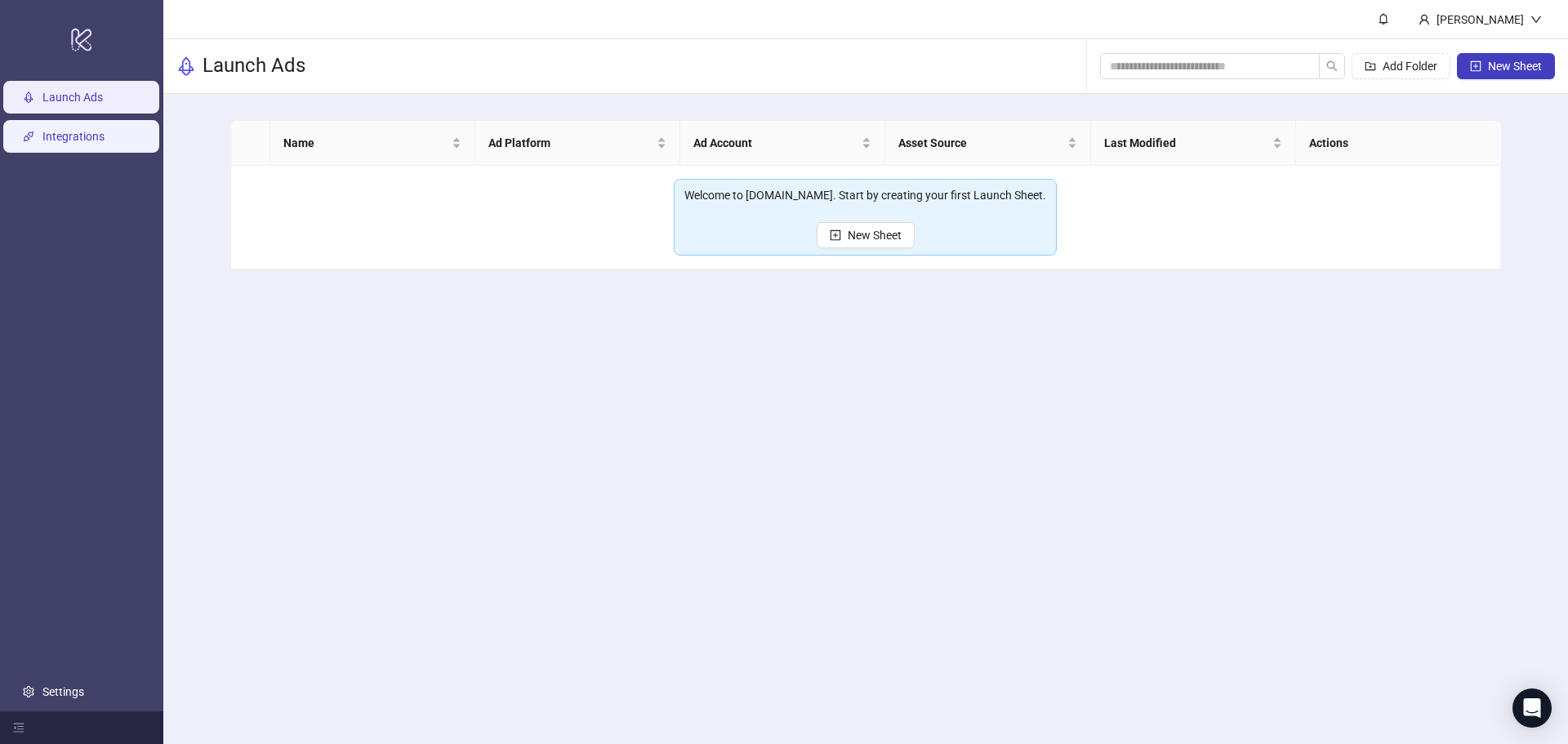
click at [103, 143] on link "Integrations" at bounding box center [73, 136] width 62 height 13
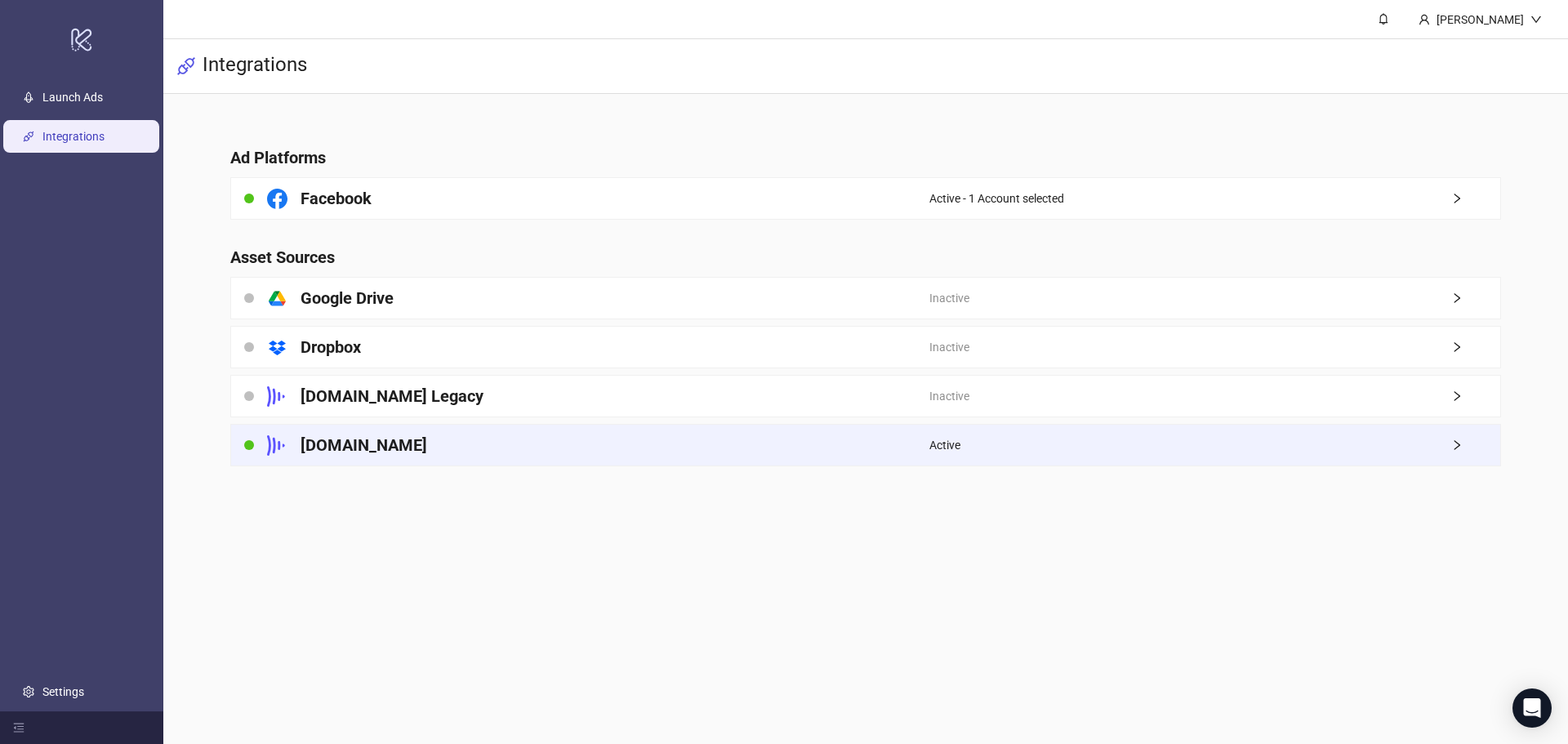
click at [773, 446] on div "[DOMAIN_NAME]" at bounding box center [580, 445] width 698 height 41
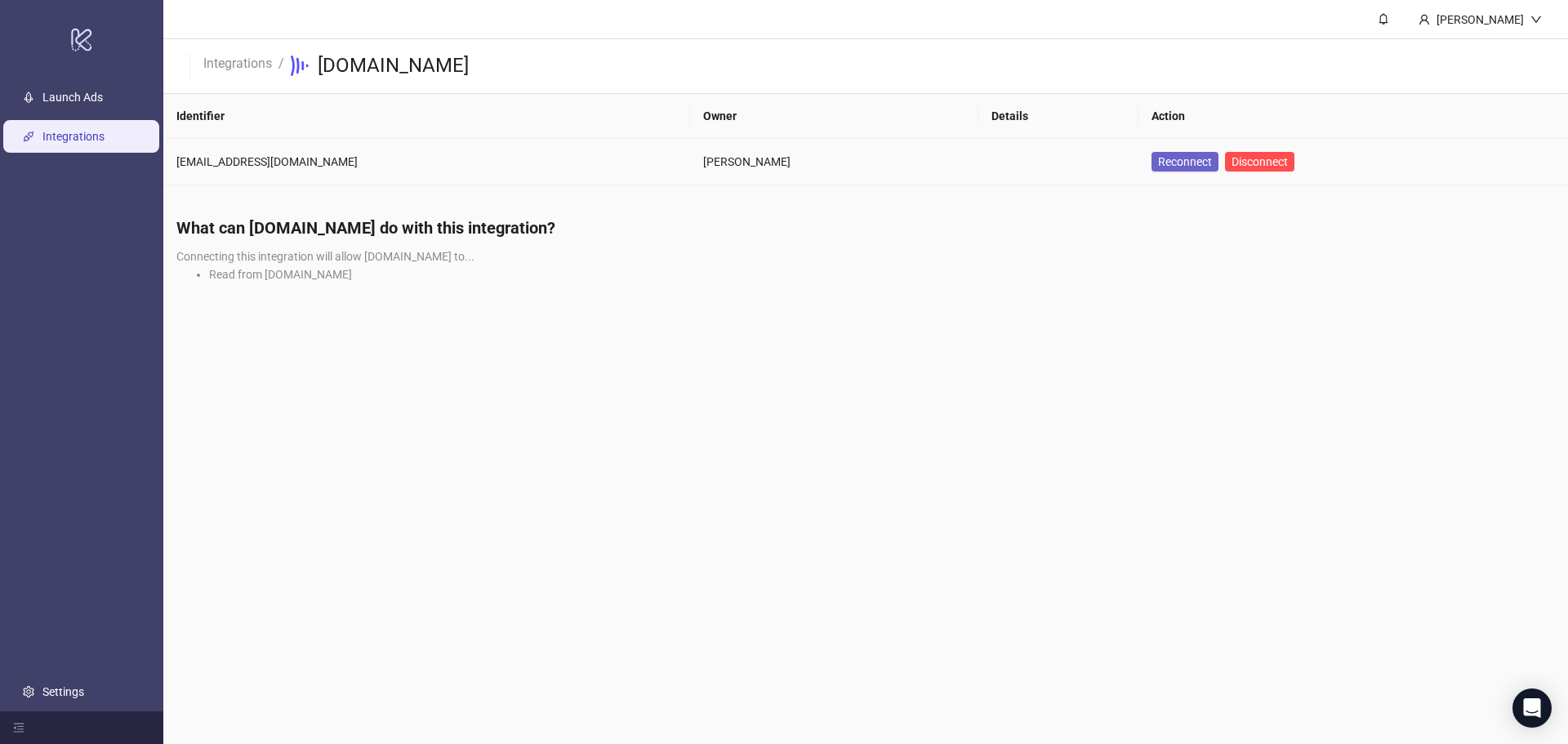
click at [1179, 162] on span "Reconnect" at bounding box center [1185, 161] width 54 height 18
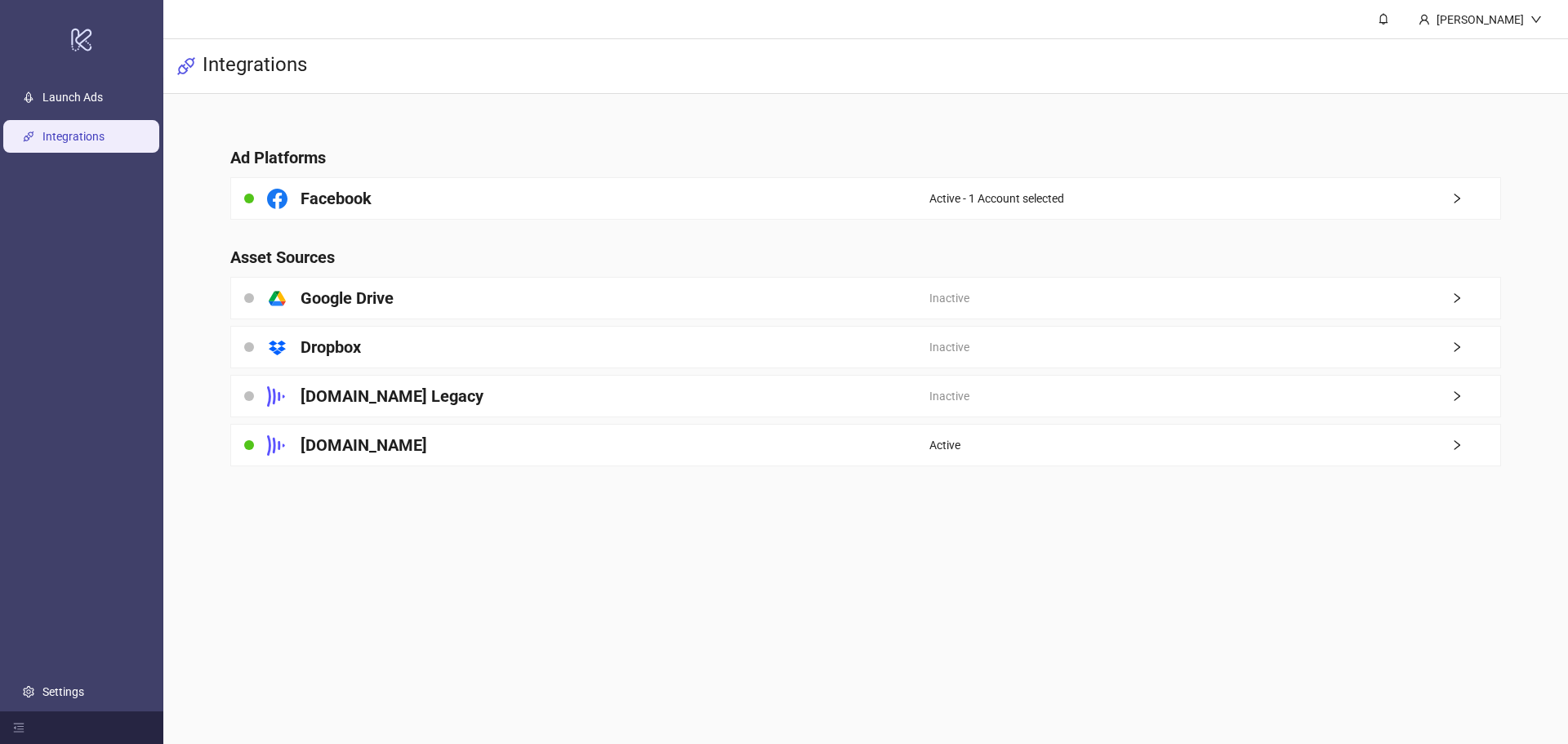
click at [753, 432] on div "[DOMAIN_NAME]" at bounding box center [580, 445] width 698 height 41
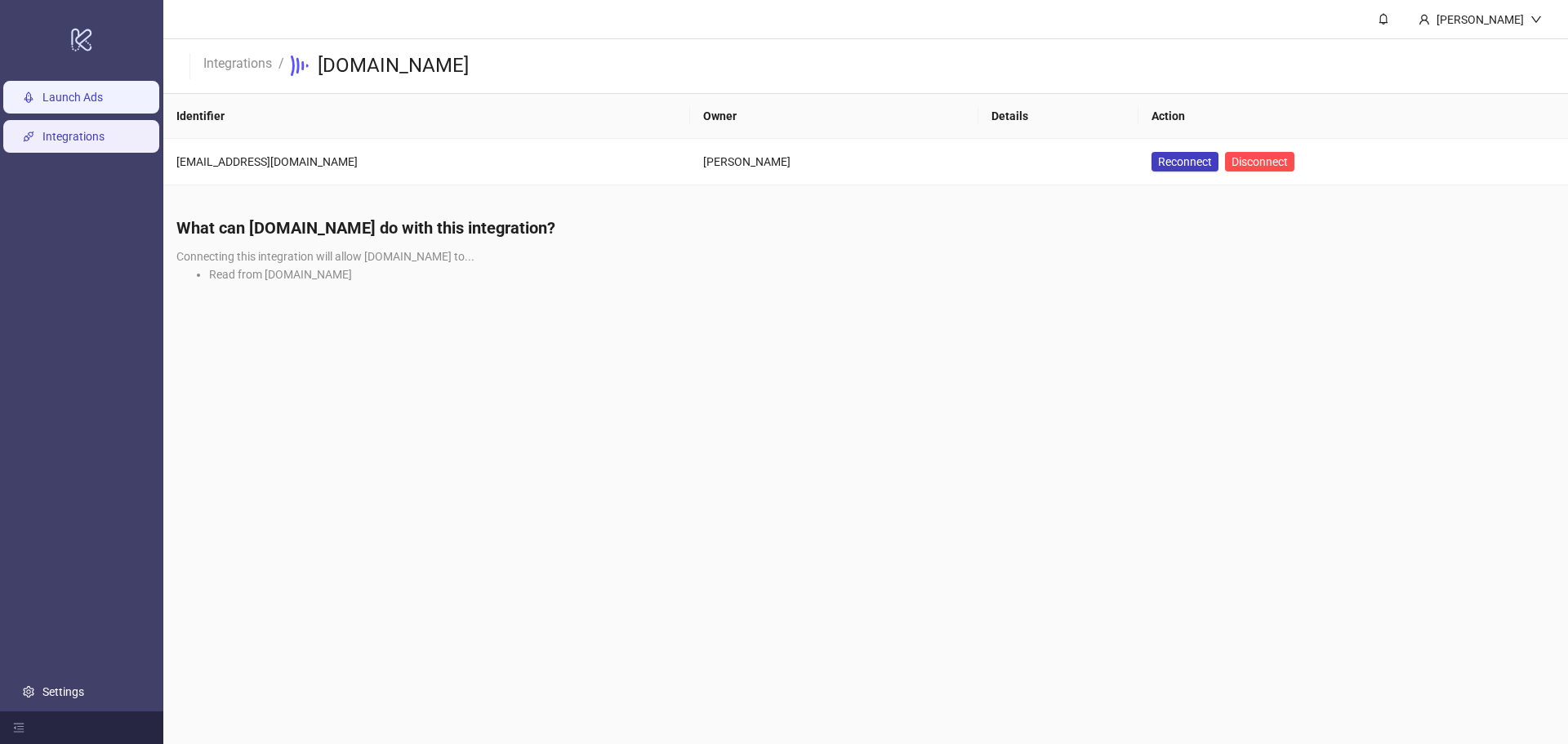
drag, startPoint x: 114, startPoint y: 110, endPoint x: 126, endPoint y: 112, distance: 12.2
click at [103, 104] on link "Launch Ads" at bounding box center [72, 97] width 60 height 13
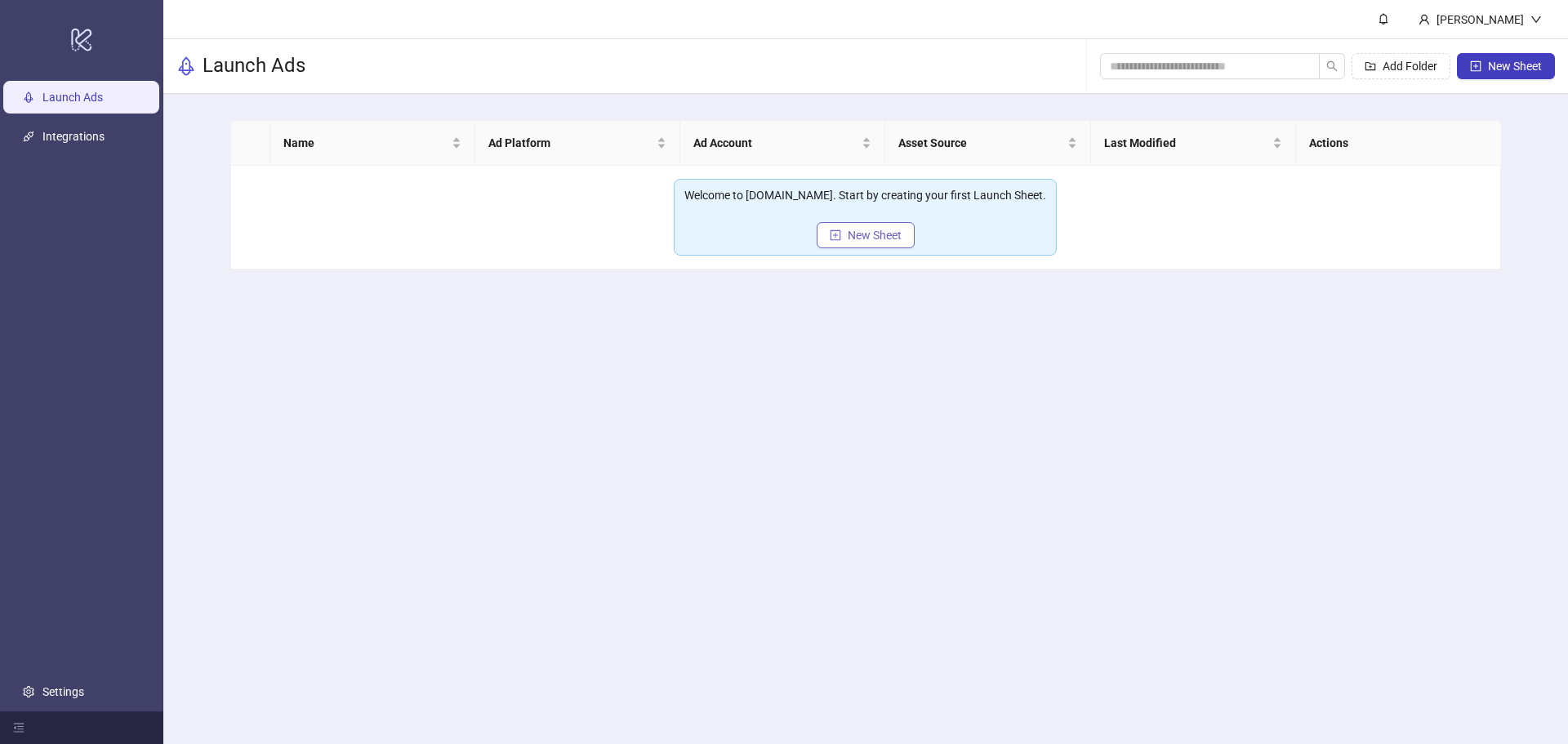
click at [848, 236] on span "New Sheet" at bounding box center [874, 235] width 54 height 13
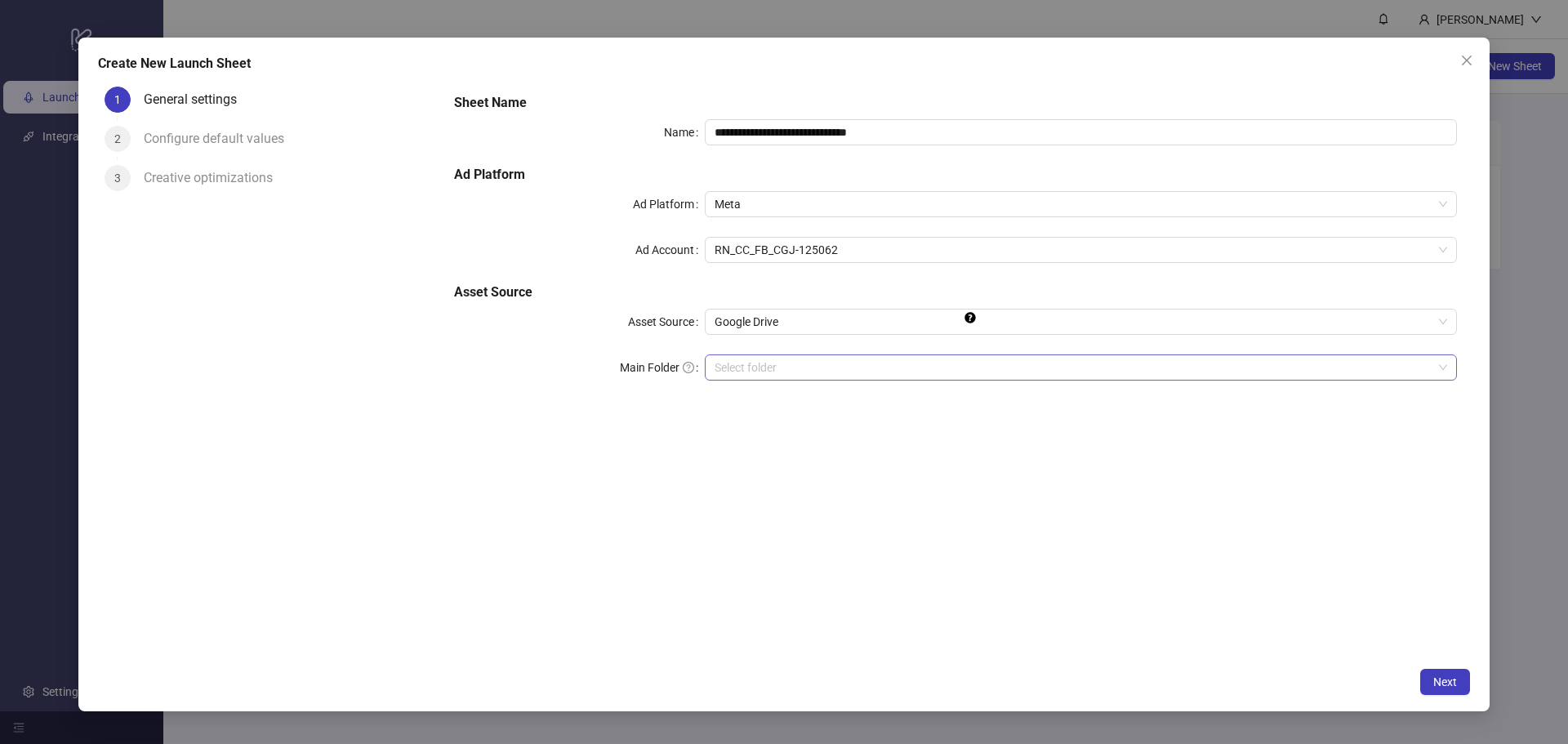
click at [783, 369] on input "Main Folder" at bounding box center [1074, 368] width 718 height 24
click at [910, 326] on span "Google Drive" at bounding box center [1080, 322] width 733 height 24
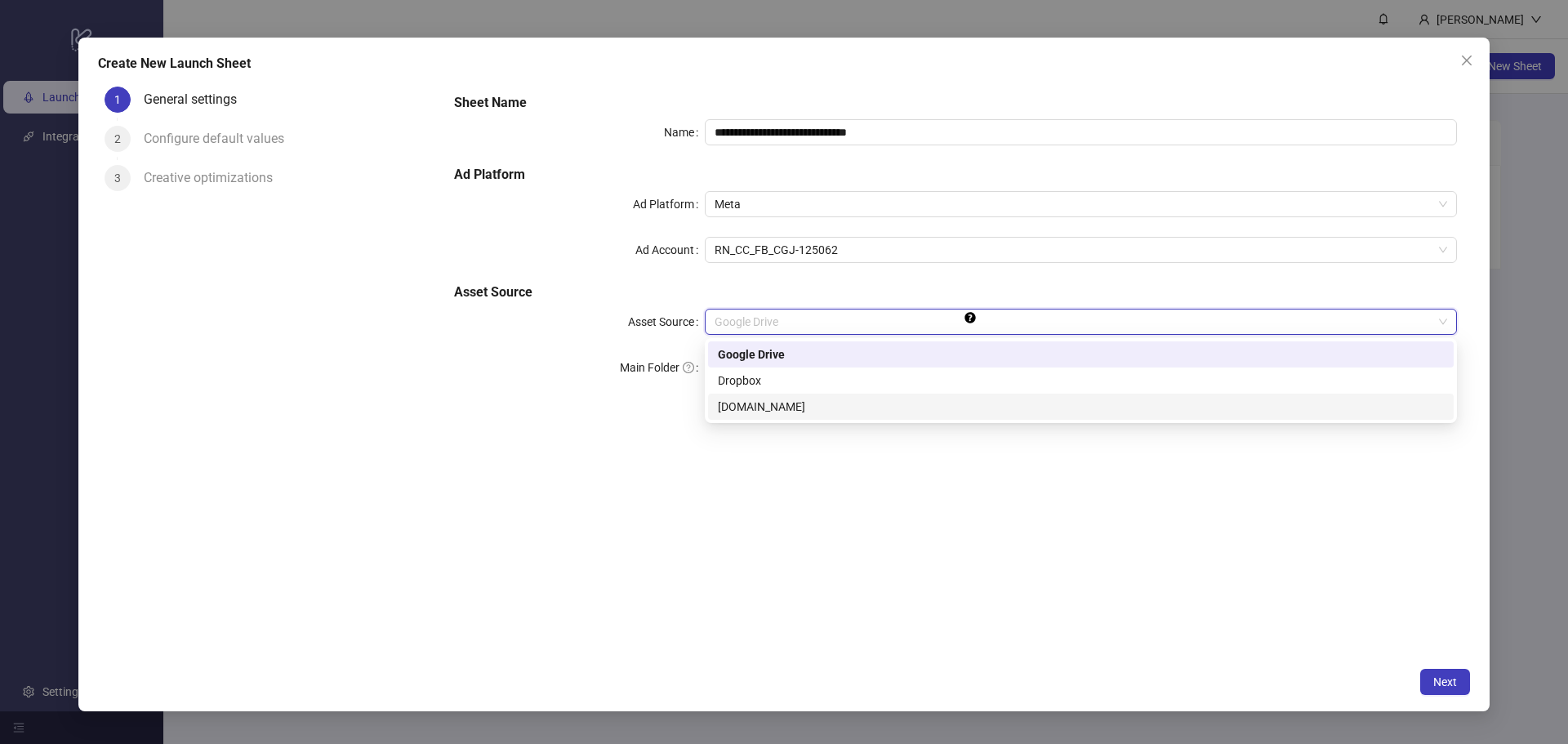
click at [907, 406] on div "[DOMAIN_NAME]" at bounding box center [1080, 407] width 726 height 18
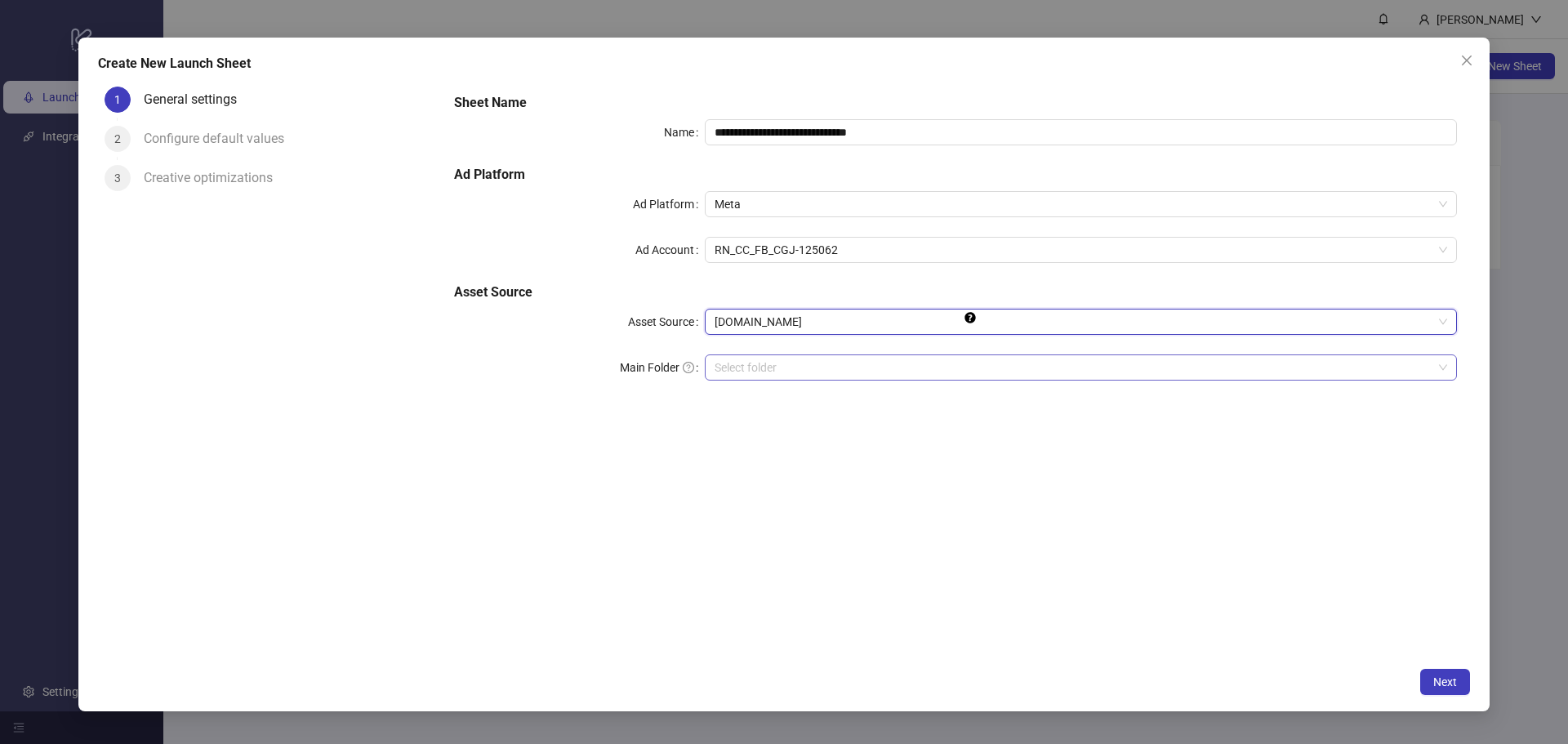
click at [908, 380] on div "**********" at bounding box center [955, 246] width 1016 height 320
click at [910, 372] on input "search" at bounding box center [1074, 368] width 718 height 24
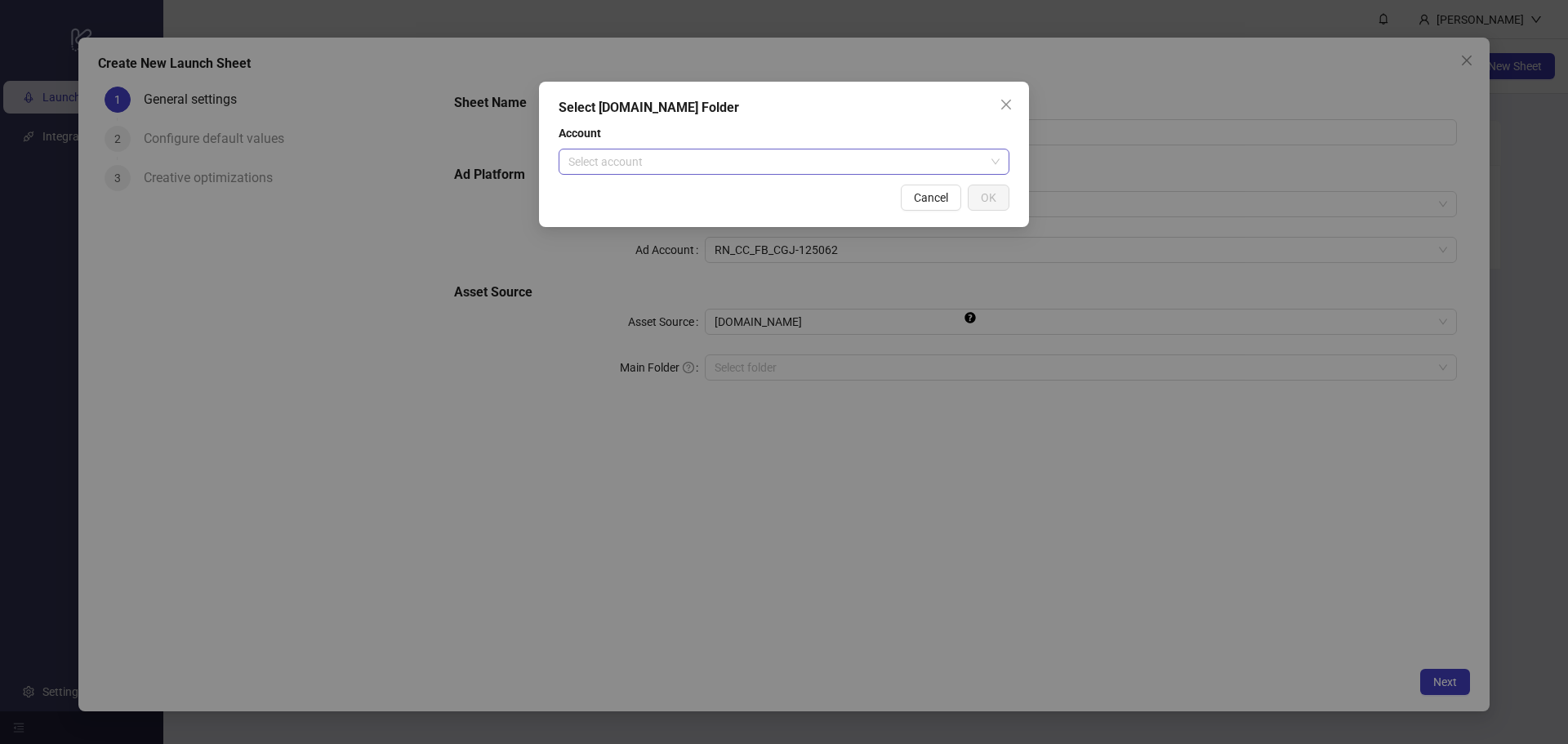
click at [811, 160] on input "search" at bounding box center [777, 161] width 417 height 24
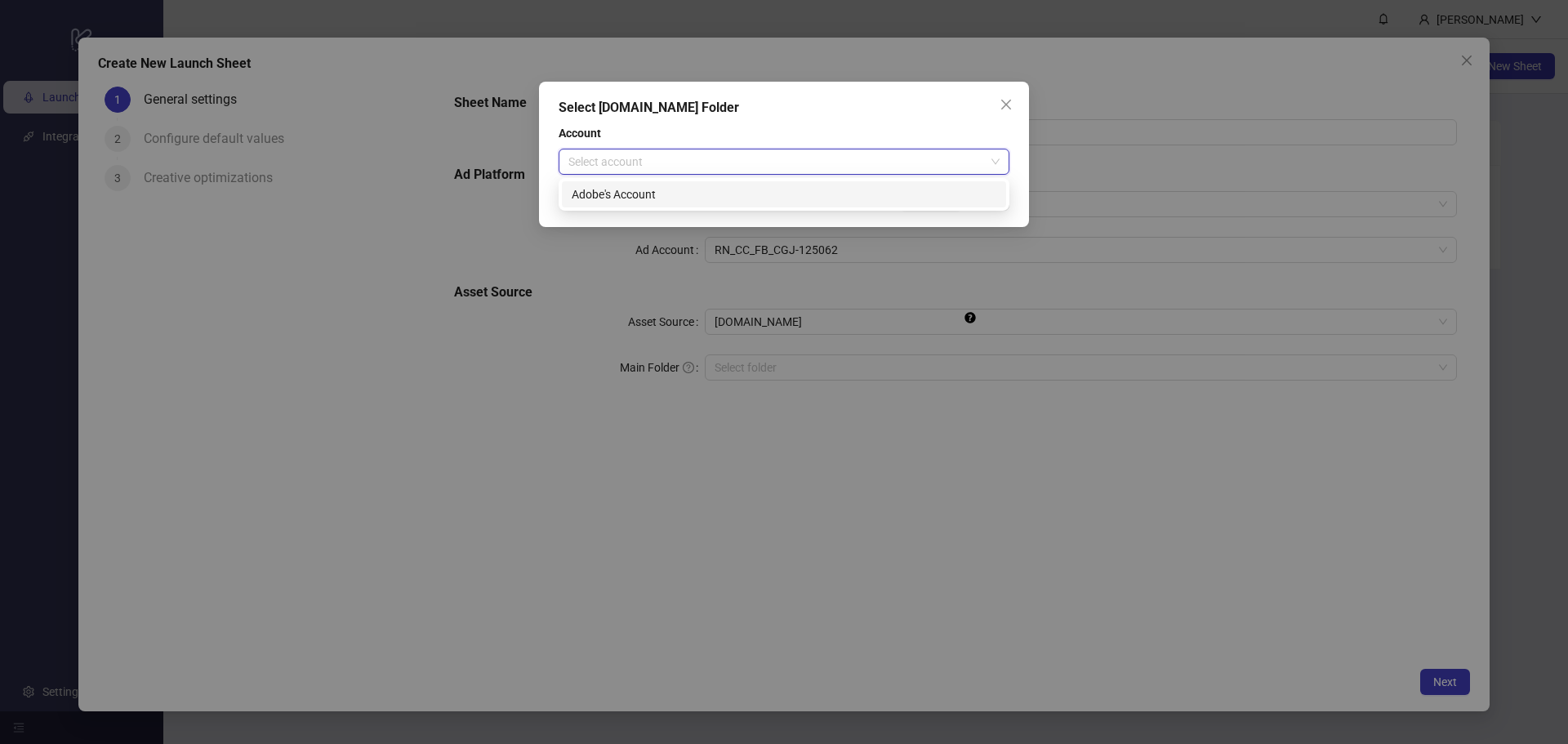
click at [792, 197] on div "Adobe's Account" at bounding box center [784, 194] width 425 height 18
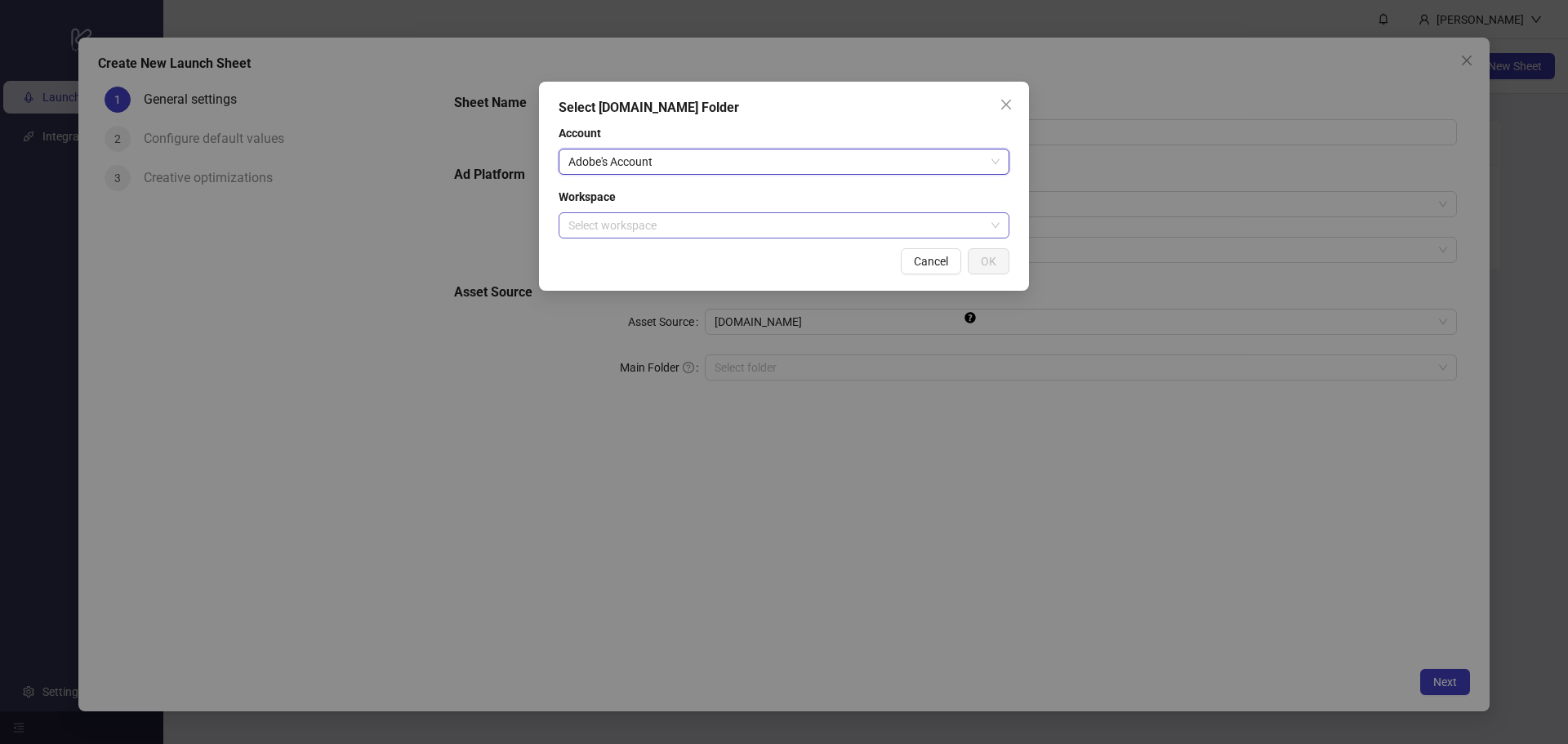
click at [784, 229] on input "search" at bounding box center [777, 225] width 417 height 24
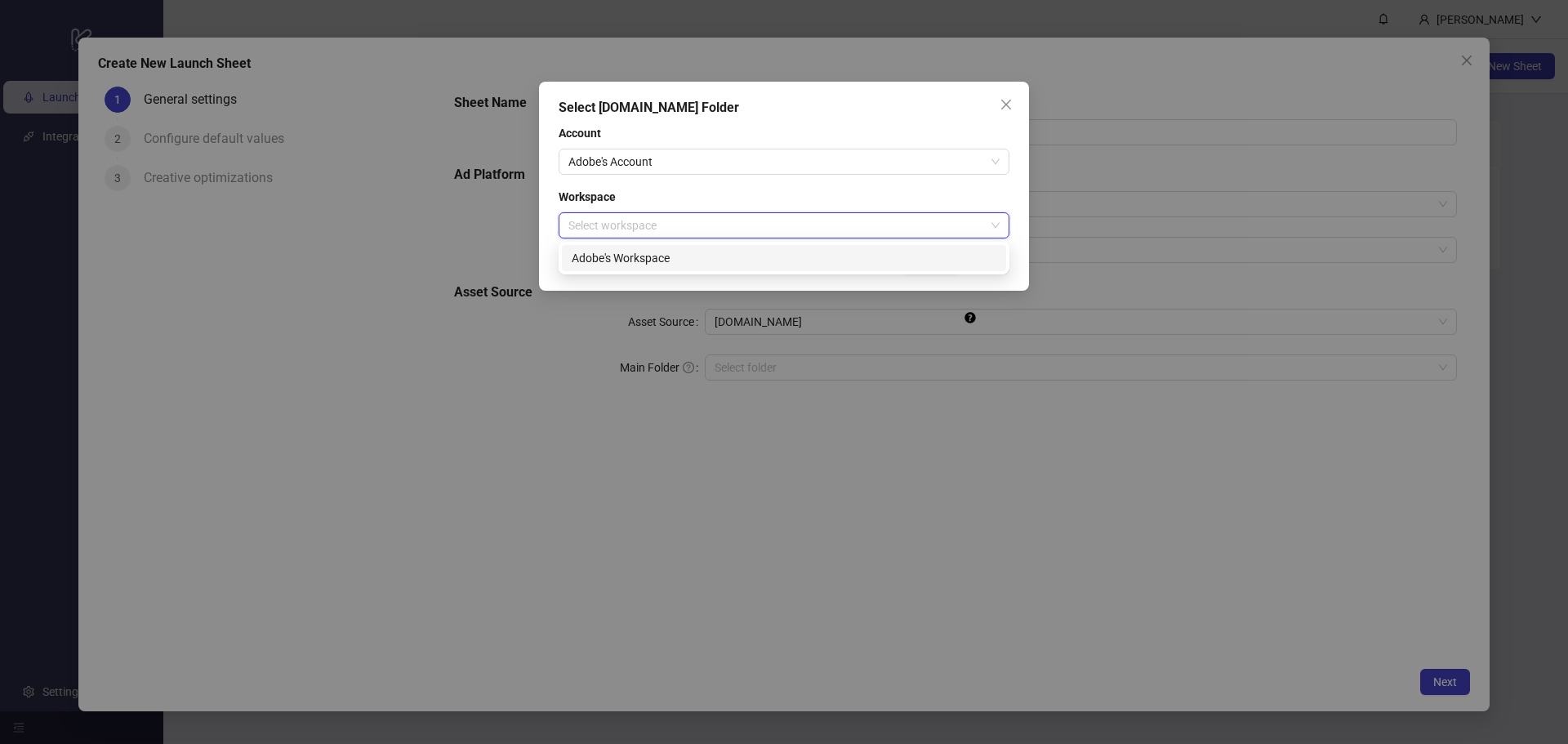
click at [794, 268] on div "Adobe's Workspace" at bounding box center [784, 258] width 444 height 26
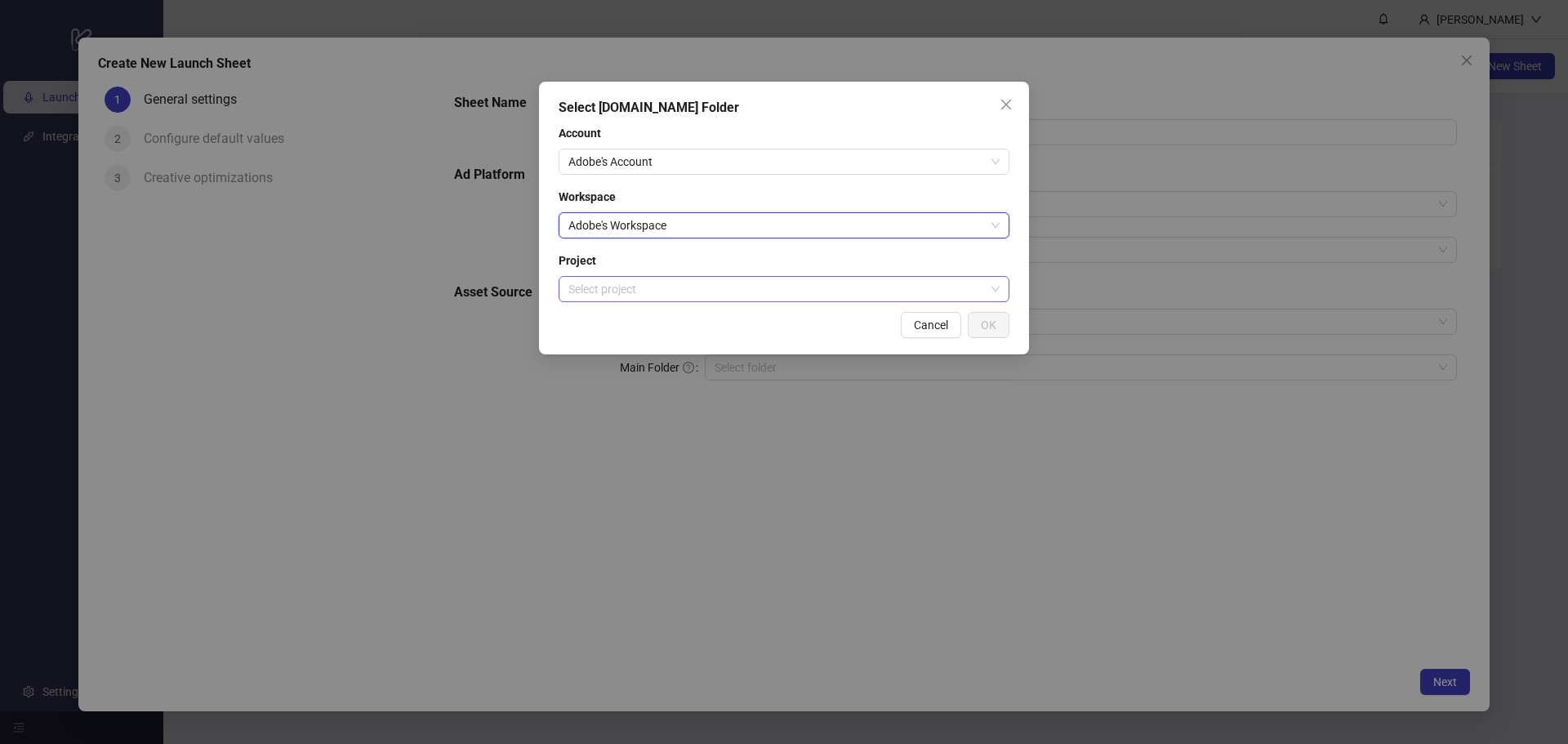
click at [790, 287] on input "search" at bounding box center [777, 289] width 417 height 24
